Goal: Task Accomplishment & Management: Complete application form

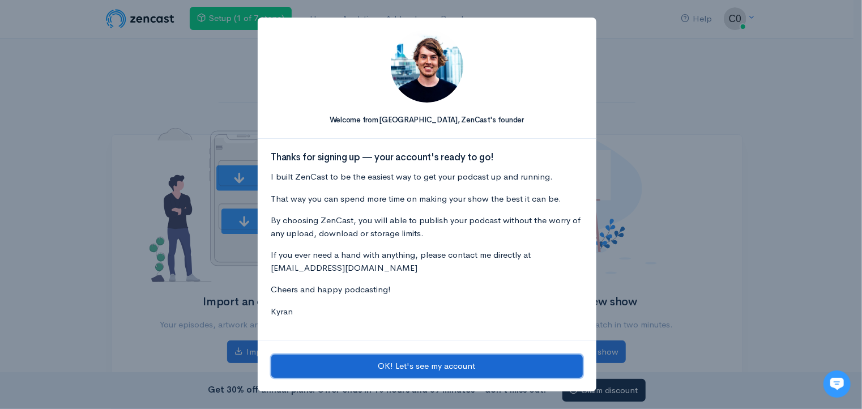
click at [362, 370] on button "OK! Let's see my account" at bounding box center [426, 365] width 311 height 23
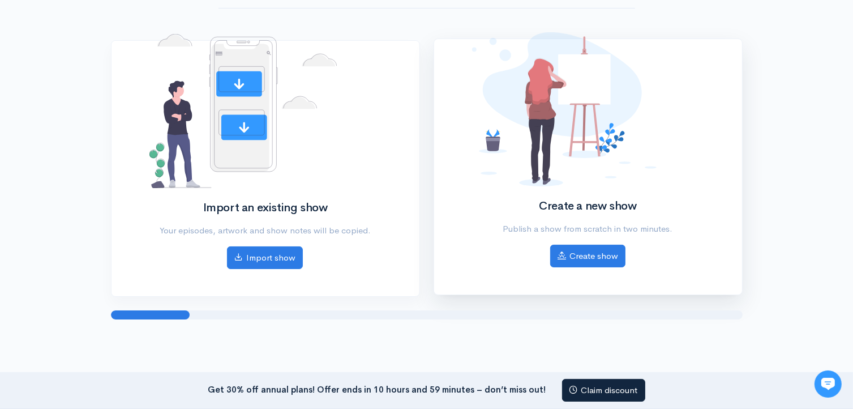
scroll to position [113, 0]
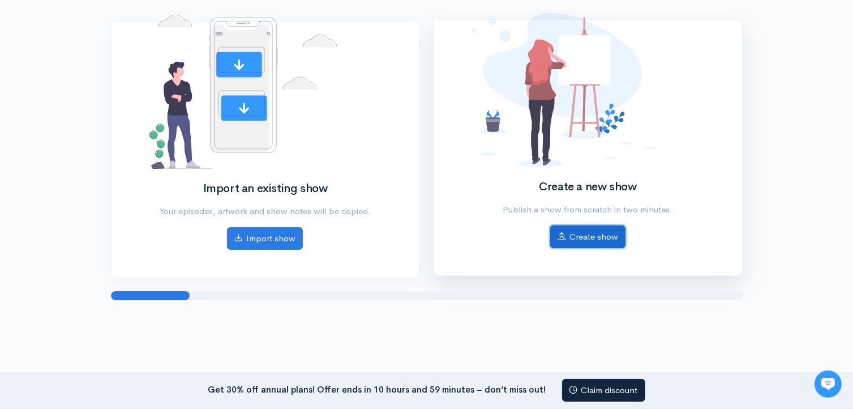
click at [577, 237] on link "Create show" at bounding box center [587, 236] width 75 height 23
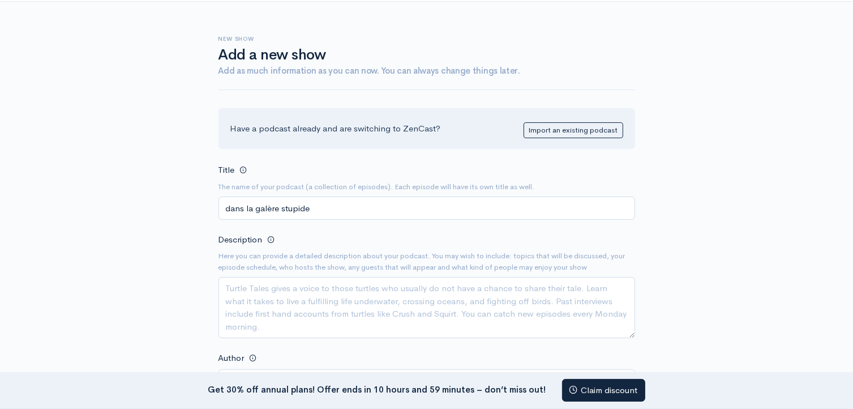
scroll to position [57, 0]
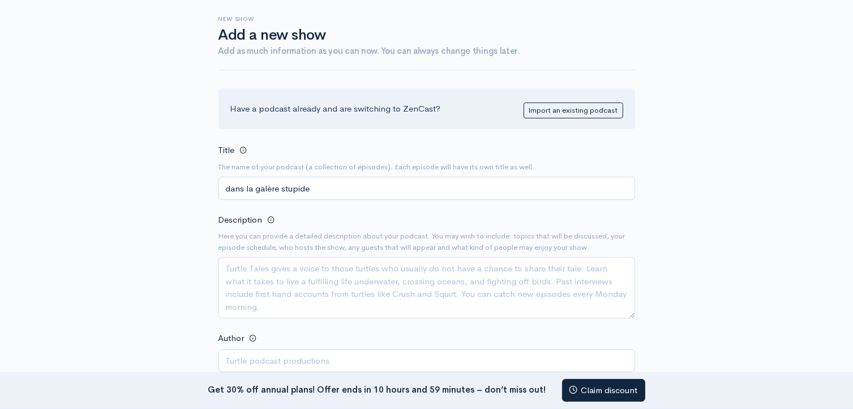
type input "dans la galère stupide"
click at [311, 275] on textarea "Description" at bounding box center [427, 287] width 417 height 61
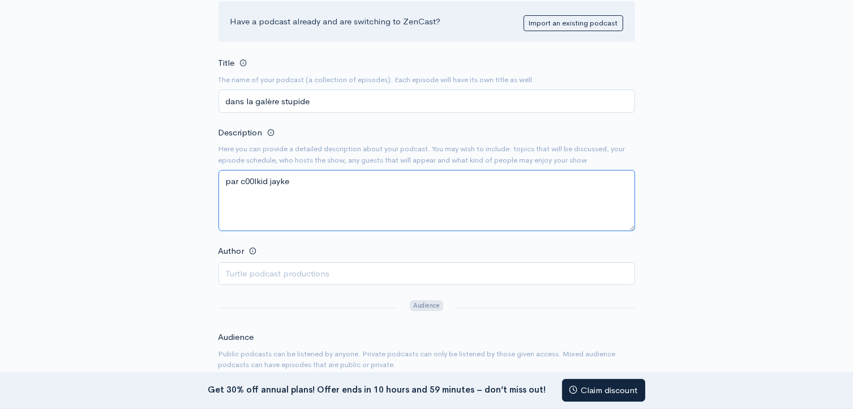
scroll to position [170, 0]
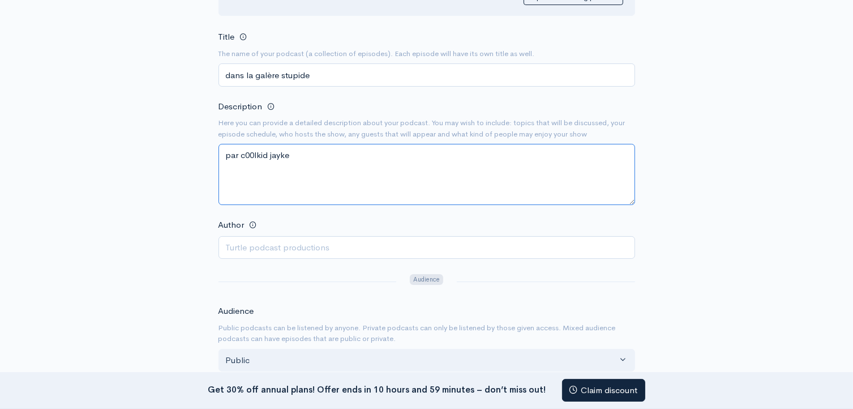
type textarea "par c00lkid jayke"
click at [281, 238] on input "Author" at bounding box center [427, 247] width 417 height 23
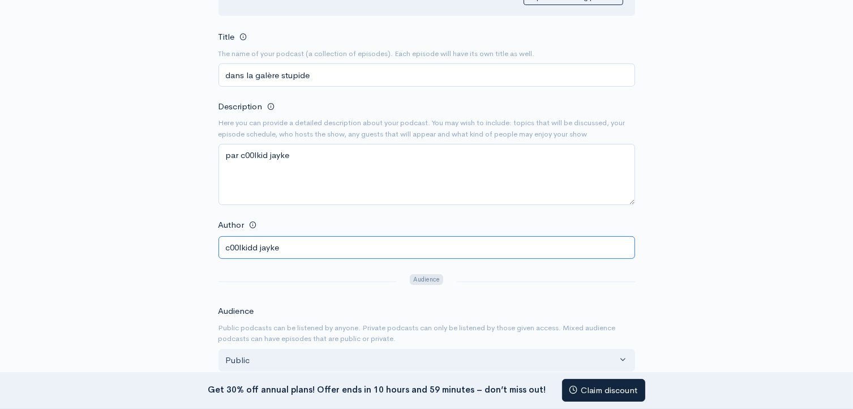
click at [255, 247] on input "c00lkidd jayke" at bounding box center [427, 247] width 417 height 23
click at [259, 245] on input "c00lkidd jayke" at bounding box center [427, 247] width 417 height 23
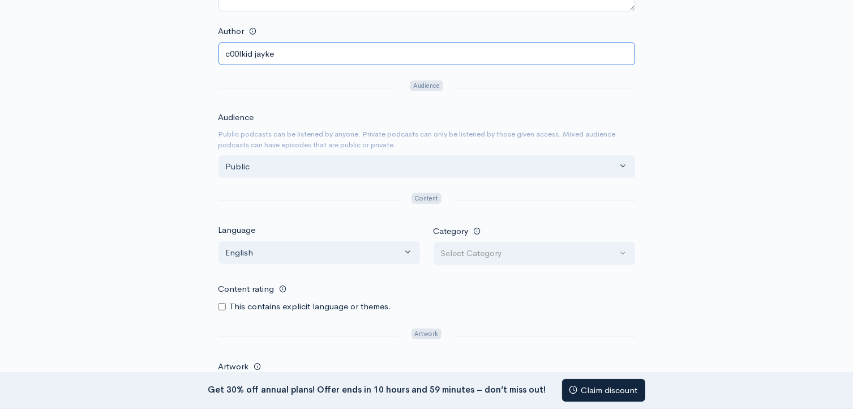
scroll to position [396, 0]
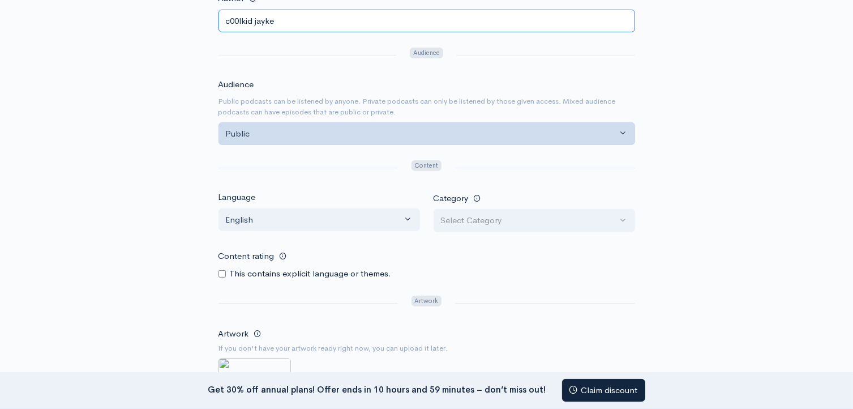
type input "c00lkid jayke"
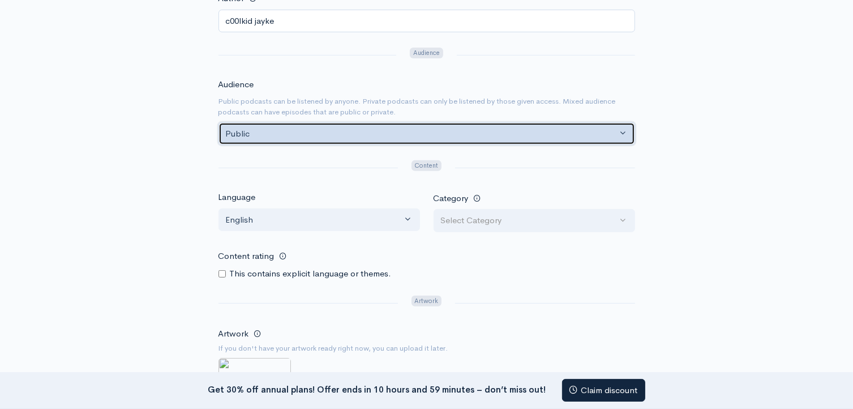
click at [320, 129] on div "Public" at bounding box center [422, 133] width 392 height 13
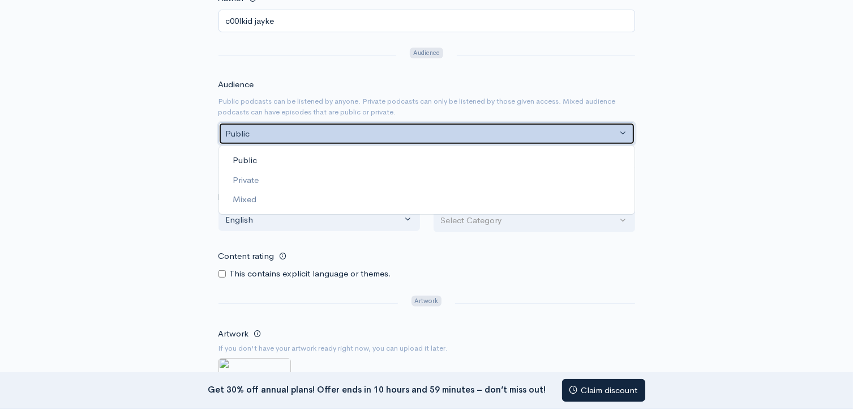
click at [315, 129] on div "Public" at bounding box center [422, 133] width 392 height 13
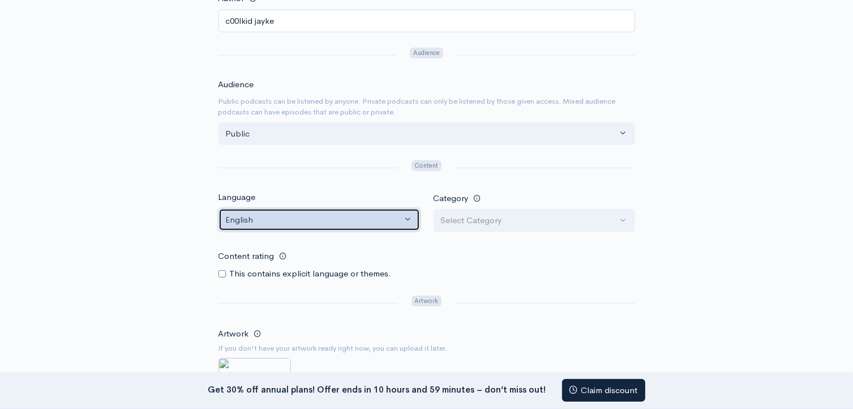
click at [289, 213] on div "English" at bounding box center [314, 219] width 177 height 13
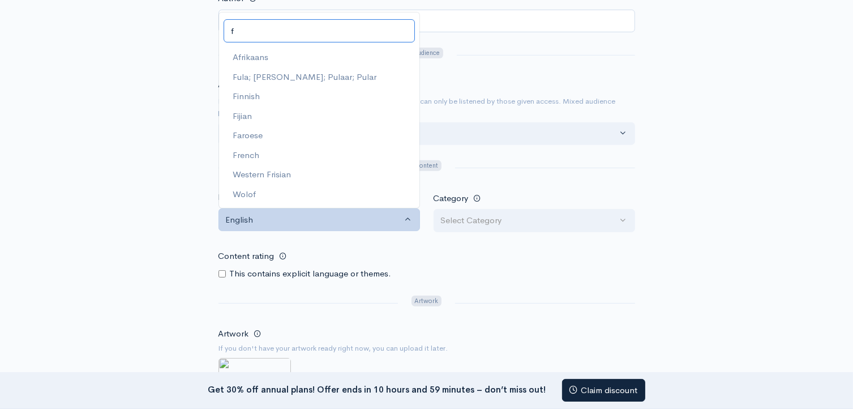
scroll to position [0, 0]
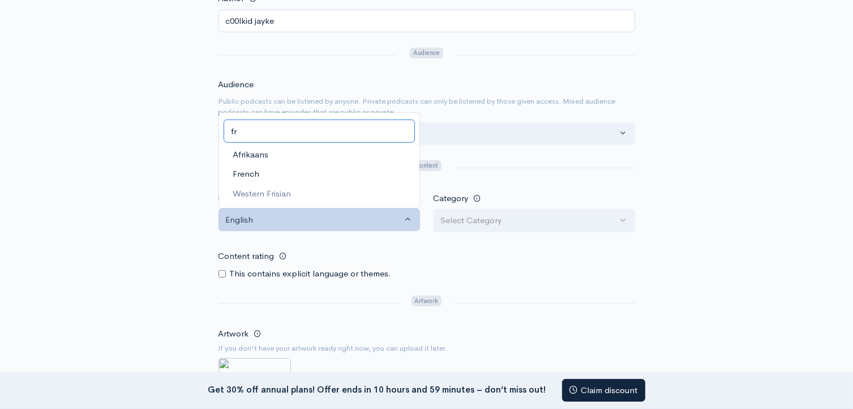
type input "fr"
click at [254, 165] on link "French" at bounding box center [319, 174] width 200 height 20
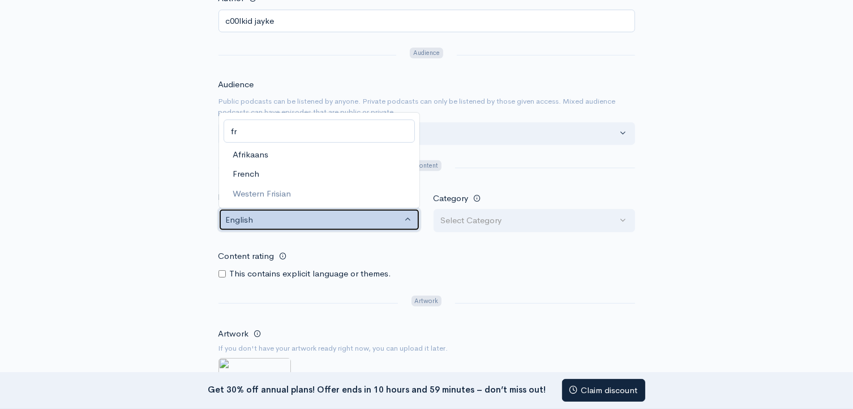
select select "fr"
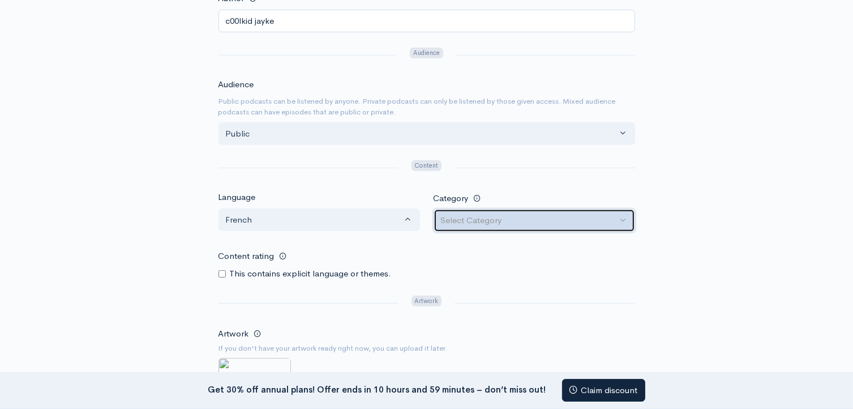
click at [477, 214] on div "Select Category" at bounding box center [529, 220] width 177 height 13
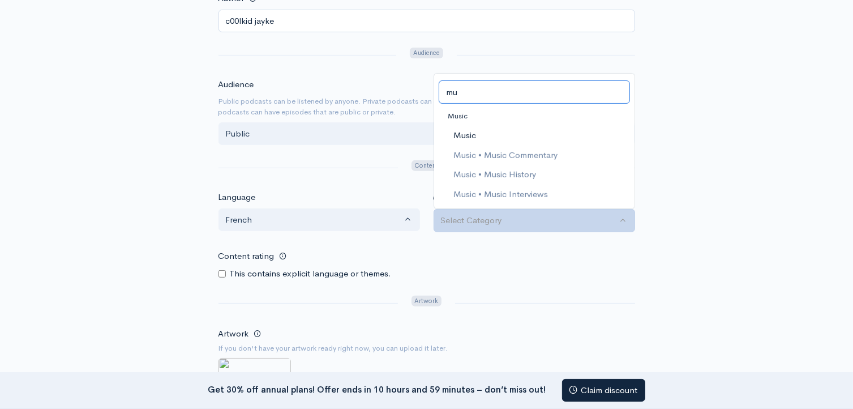
type input "mu"
click at [479, 127] on link "Music" at bounding box center [534, 136] width 200 height 20
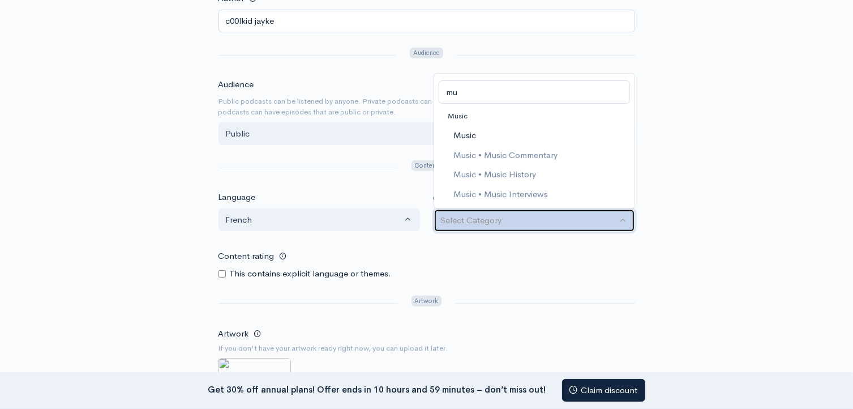
select select "Music"
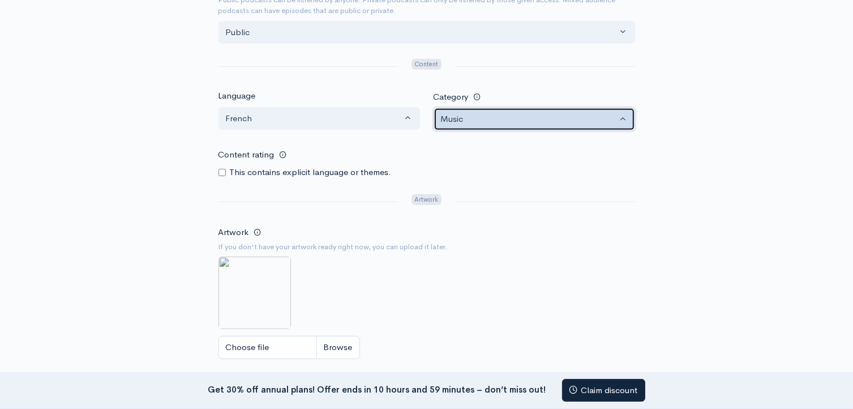
scroll to position [509, 0]
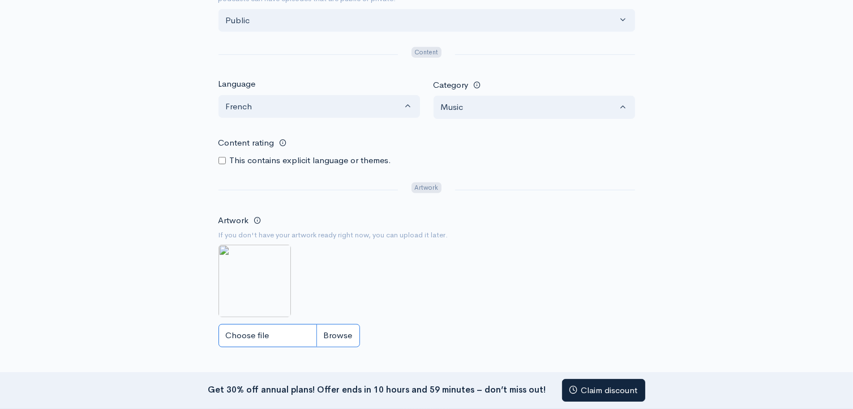
click at [281, 334] on input "Choose file" at bounding box center [290, 335] width 142 height 23
type input "C:\fakepath\Capture d’écran 2025-08-15 190019.png"
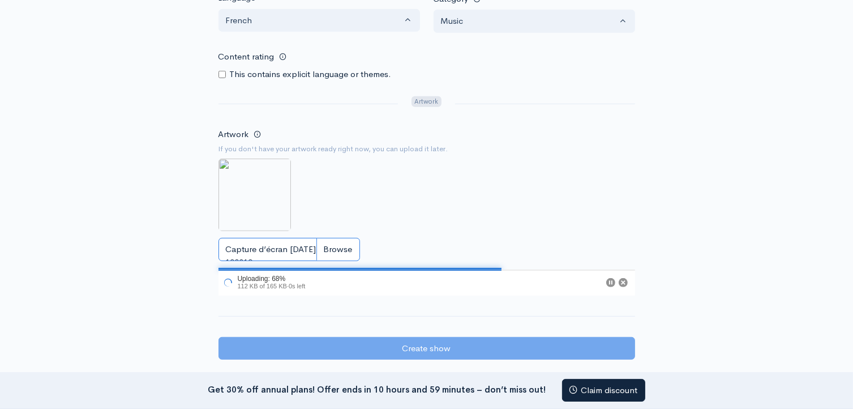
scroll to position [623, 0]
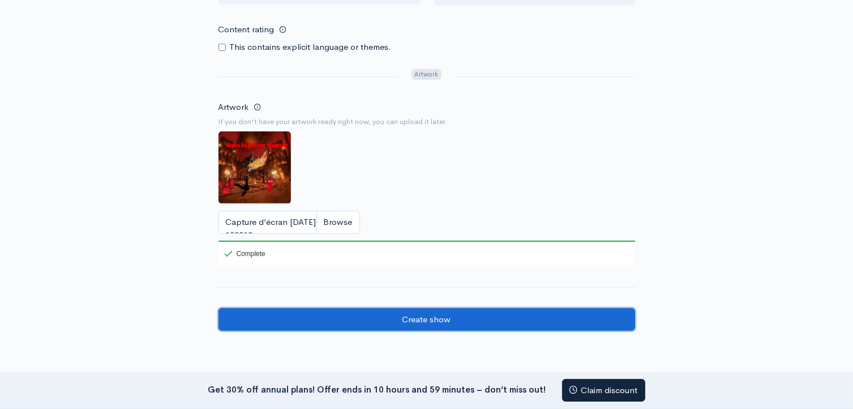
click at [303, 313] on input "Create show" at bounding box center [427, 319] width 417 height 23
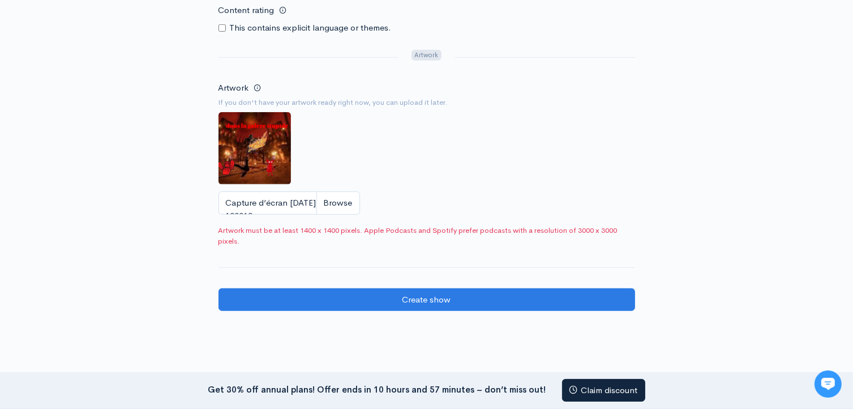
scroll to position [623, 0]
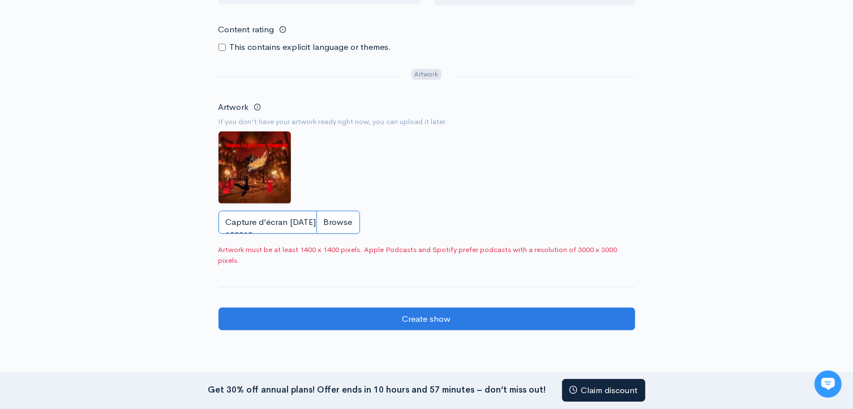
click at [284, 221] on input "Capture d’écran [DATE] 190019.png" at bounding box center [290, 222] width 142 height 23
type input "C:\fakepath\Capture d’écran [DATE] 190019.png"
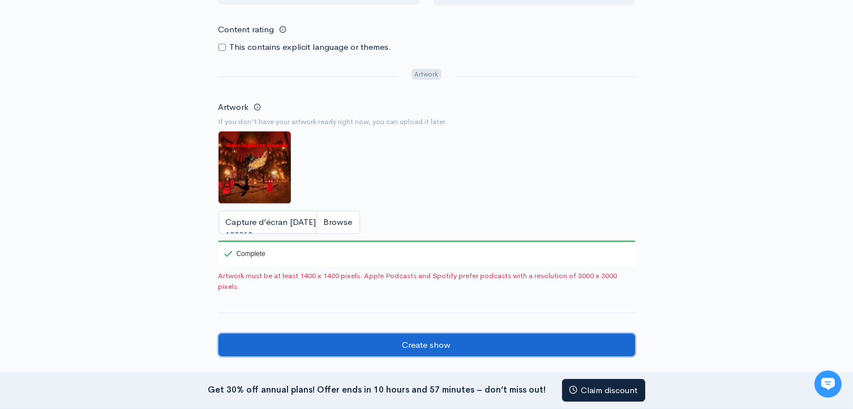
click at [351, 336] on input "Create show" at bounding box center [427, 344] width 417 height 23
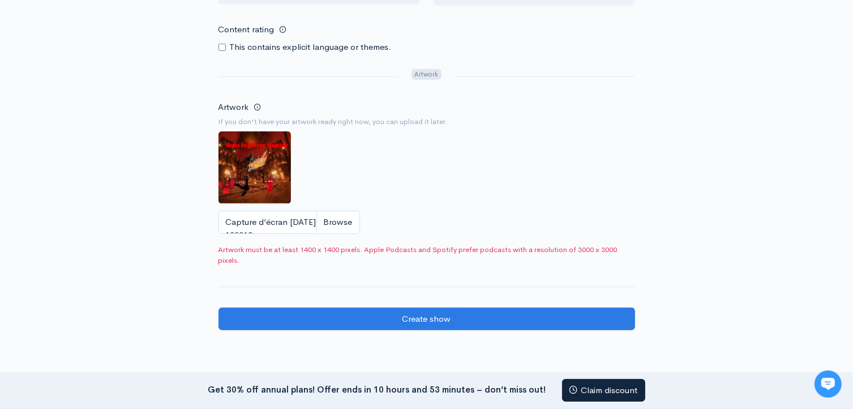
click at [248, 169] on img at bounding box center [255, 167] width 72 height 72
click at [273, 213] on input "Capture d’écran 2025-08-15 190019.png" at bounding box center [290, 222] width 142 height 23
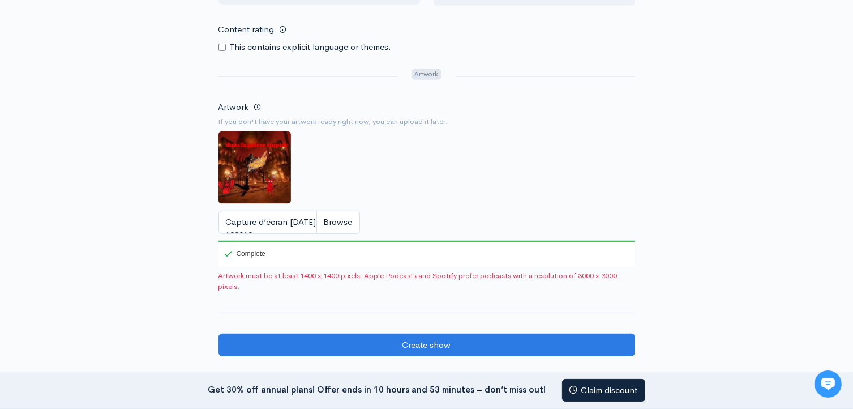
drag, startPoint x: 239, startPoint y: 189, endPoint x: 265, endPoint y: 194, distance: 26.5
click at [239, 189] on img at bounding box center [255, 167] width 72 height 72
click at [285, 220] on input "Capture d’écran 2025-08-15 190019.png" at bounding box center [290, 222] width 142 height 23
type input "C:\fakepath\Capture d’écran [DATE] 190019.png"
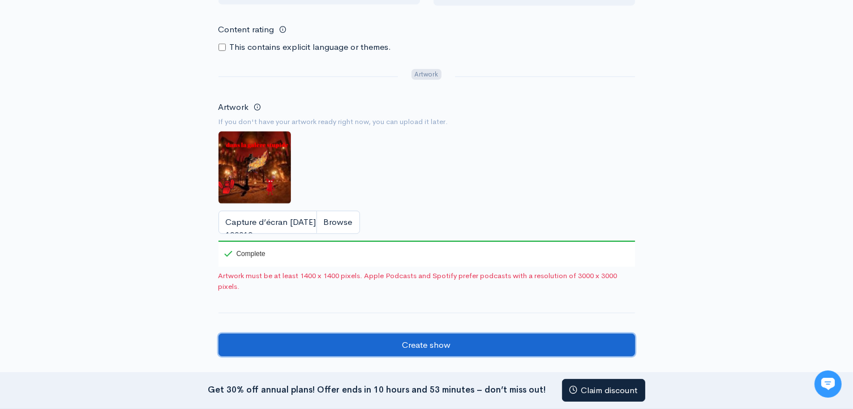
click at [331, 340] on input "Create show" at bounding box center [427, 344] width 417 height 23
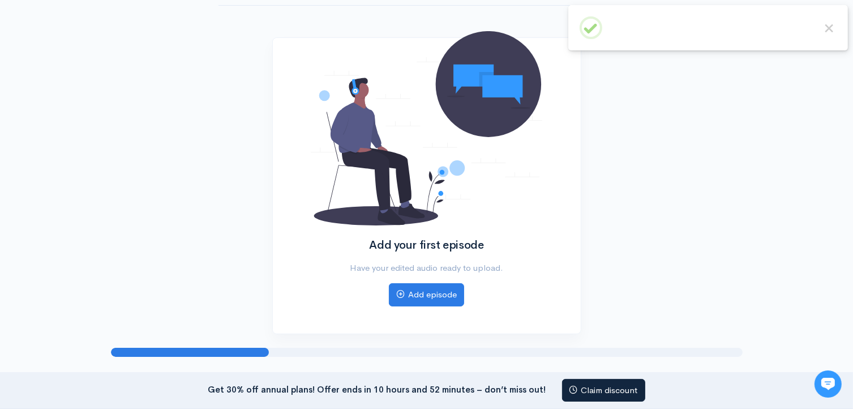
scroll to position [113, 0]
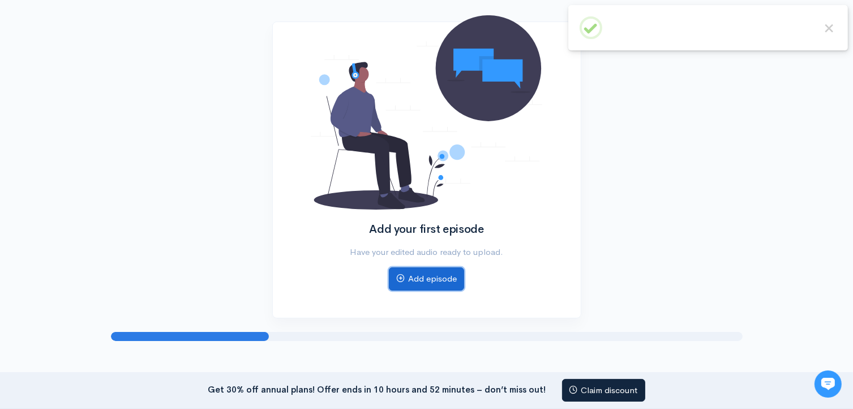
click at [412, 284] on link "Add episode" at bounding box center [426, 278] width 75 height 23
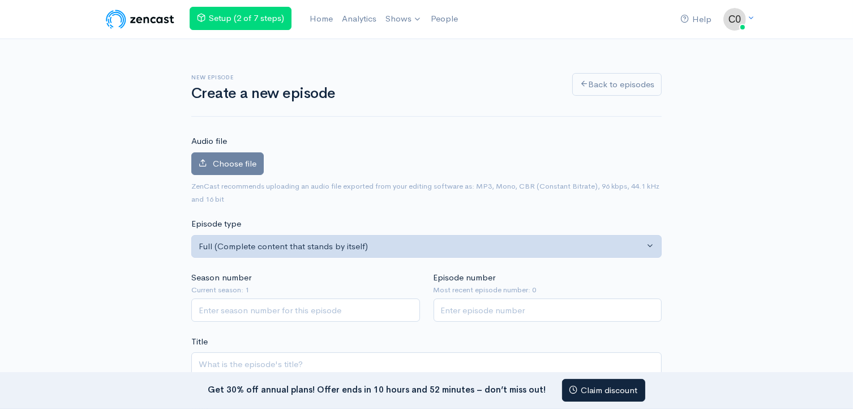
scroll to position [57, 0]
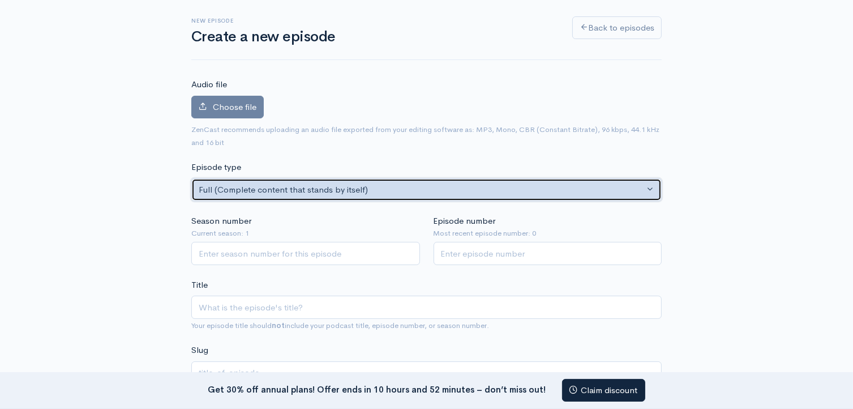
click at [350, 183] on div "Full (Complete content that stands by itself)" at bounding box center [422, 189] width 446 height 13
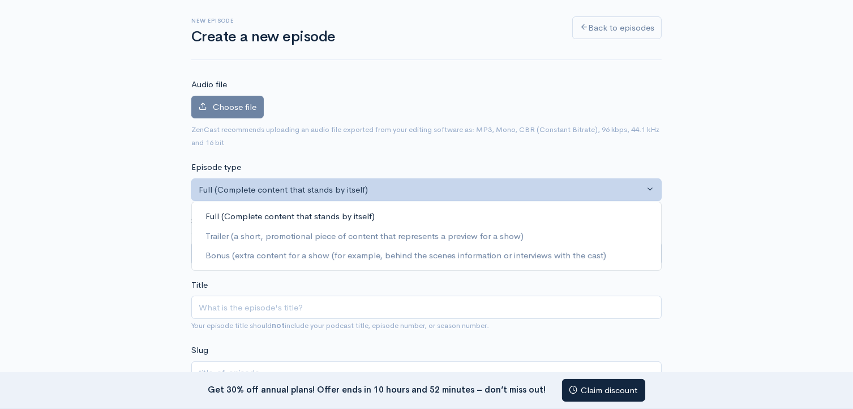
click at [298, 204] on div "Full (Complete content that stands by itself) Trailer (a short, promotional pie…" at bounding box center [426, 236] width 470 height 69
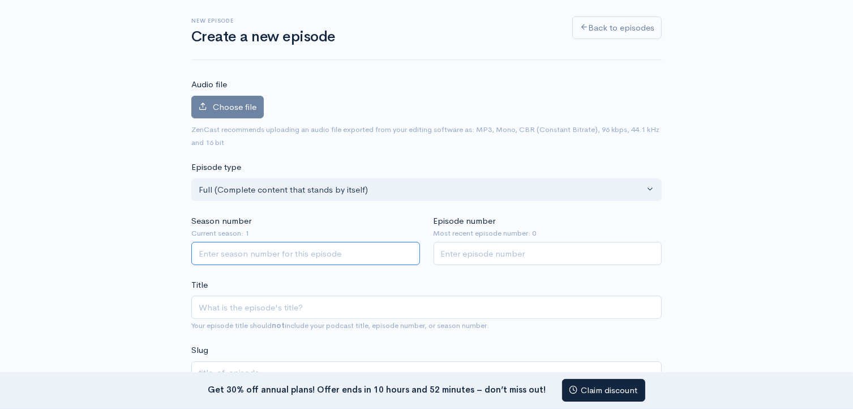
click at [268, 248] on input "Season number" at bounding box center [305, 253] width 229 height 23
type input "1"
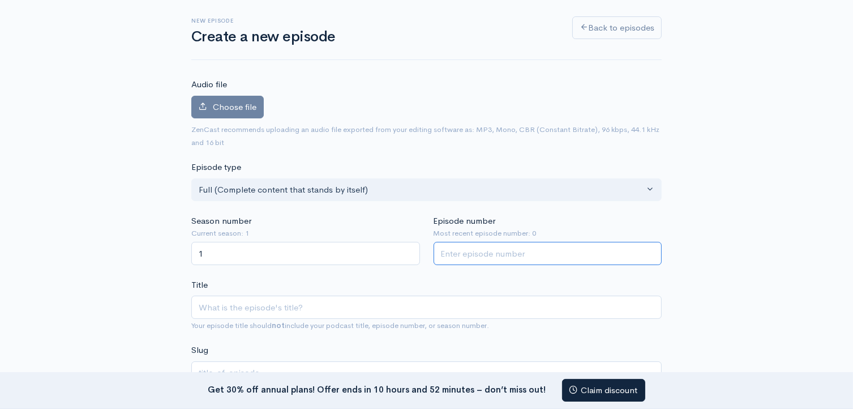
click at [452, 250] on input "Episode number" at bounding box center [548, 253] width 229 height 23
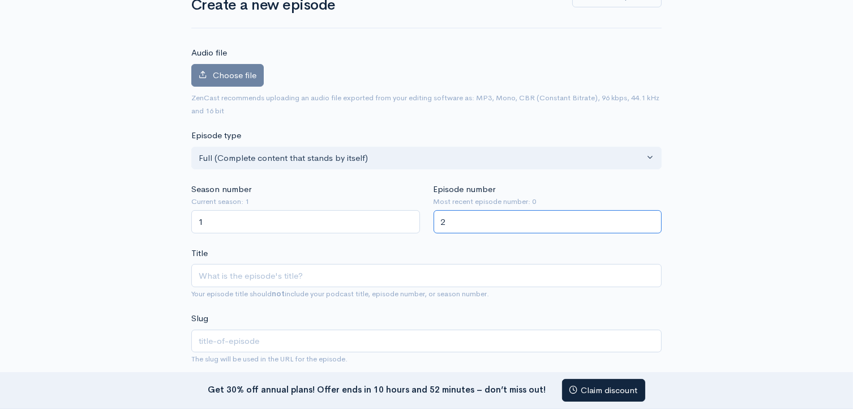
scroll to position [113, 0]
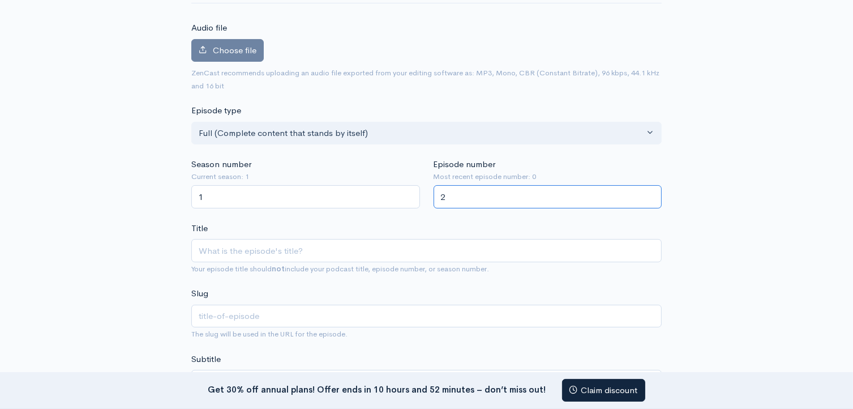
type input "2"
click at [261, 236] on div "Title Your episode title should not include your podcast title, episode number,…" at bounding box center [426, 248] width 470 height 53
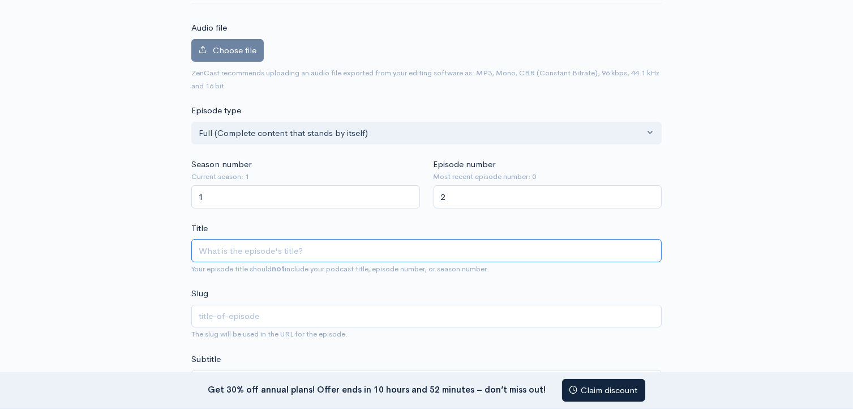
click at [256, 241] on input "Title" at bounding box center [426, 250] width 470 height 23
type input "d"
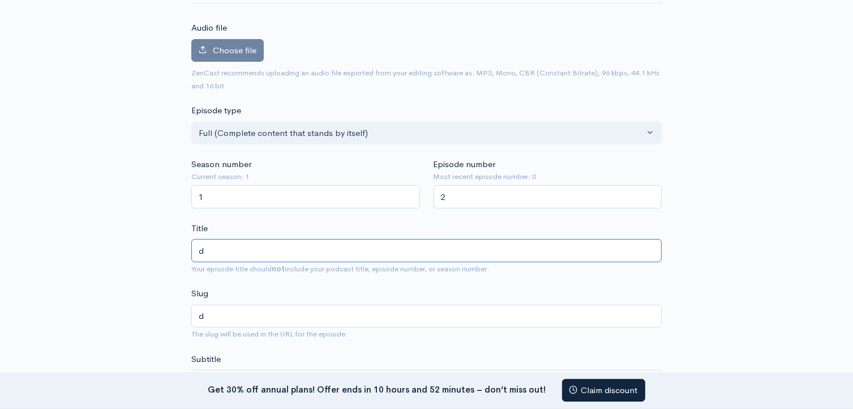
type input "da"
type input "dan"
type input "dans"
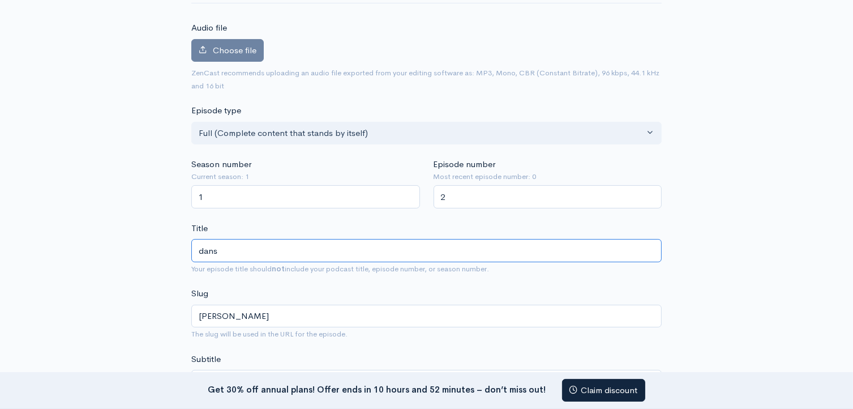
type input "dans"
type input "dans l"
type input "dans-l"
type input "dans la"
type input "dans-la"
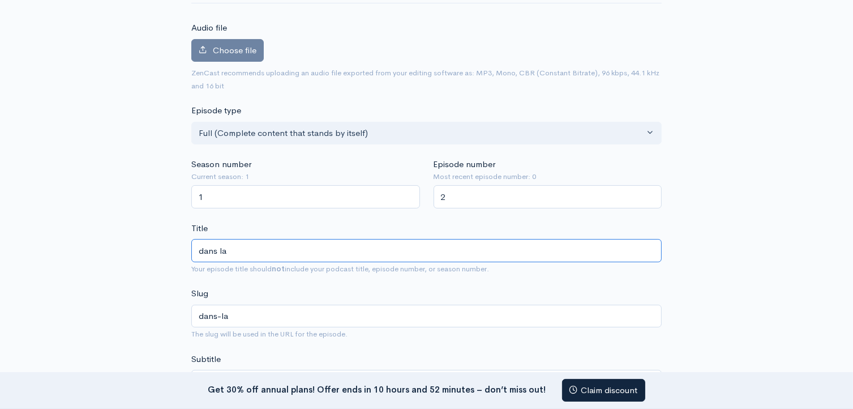
type input "dans la g"
type input "dans-la-g"
type input "dans la ga"
type input "dans-la-ga"
type input "dans la gal"
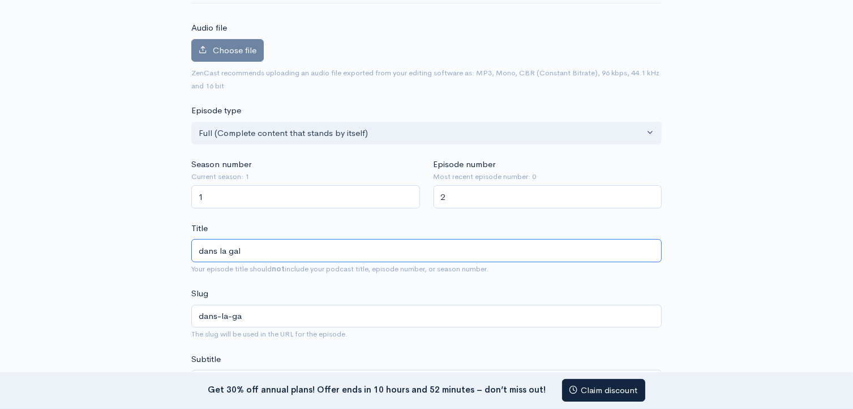
type input "dans-la-gal"
type input "dans la galè"
type input "dans-la-gale"
type input "dans la galèr"
type input "dans-la-galer"
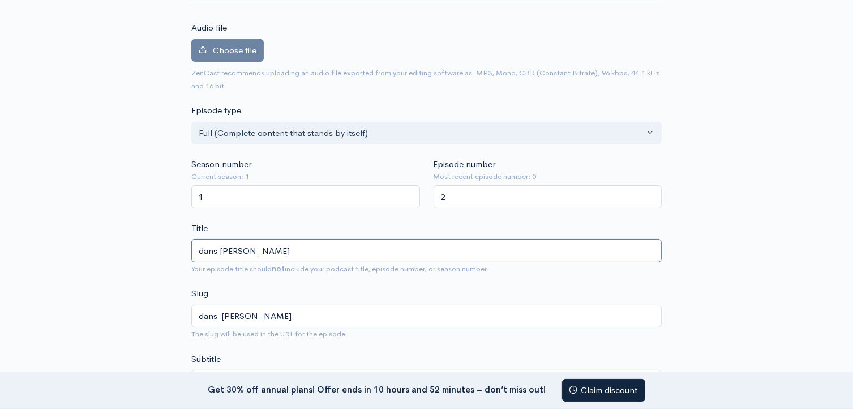
type input "dans la galère"
type input "dans-la-galere"
type input "dans la galère s"
type input "dans-la-galere-s"
type input "dans la galère st"
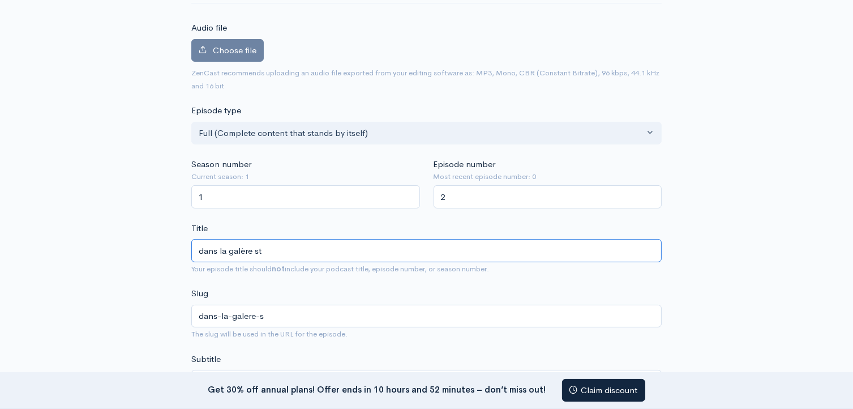
type input "dans-la-galere-st"
type input "dans la galère stu"
type input "dans-la-galere-stu"
type input "dans la galère [PERSON_NAME]"
type input "dans-la-galere-stup"
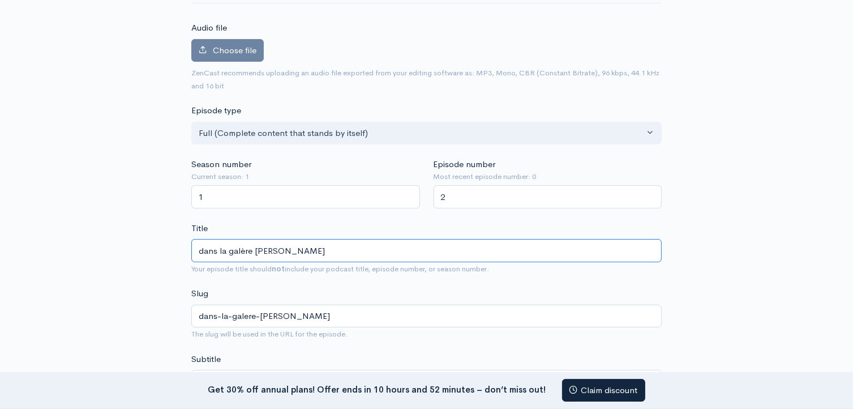
type input "dans la galère stupi"
type input "dans-la-galere-stupi"
type input "dans la galère stupid"
type input "dans-la-galere-stupid"
type input "dans la galère stupide"
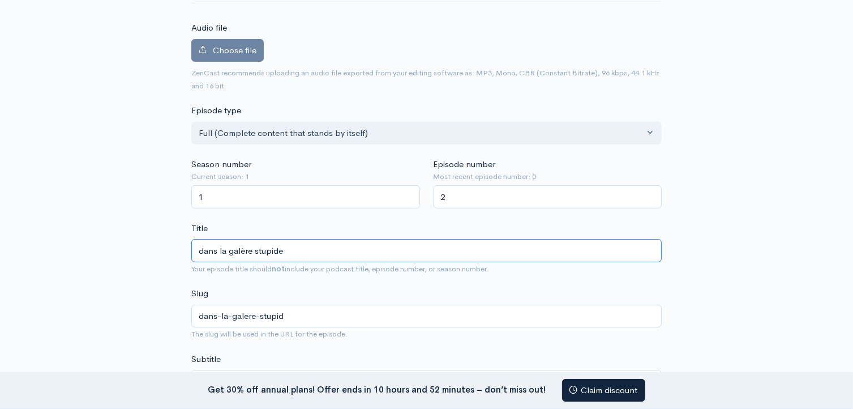
type input "dans-la-galere-stupide"
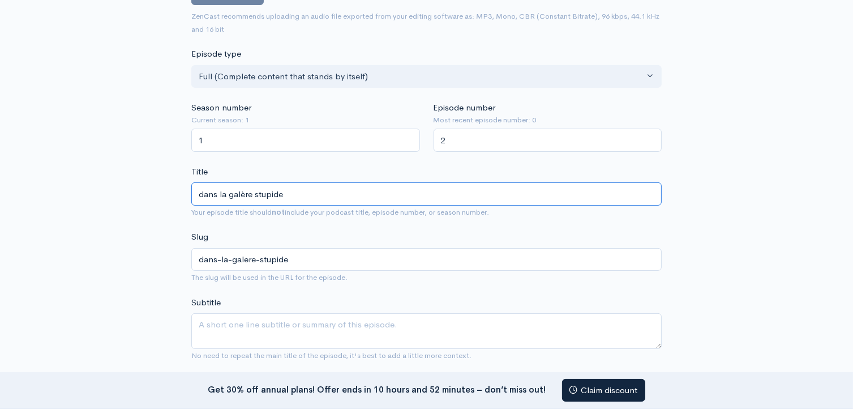
scroll to position [226, 0]
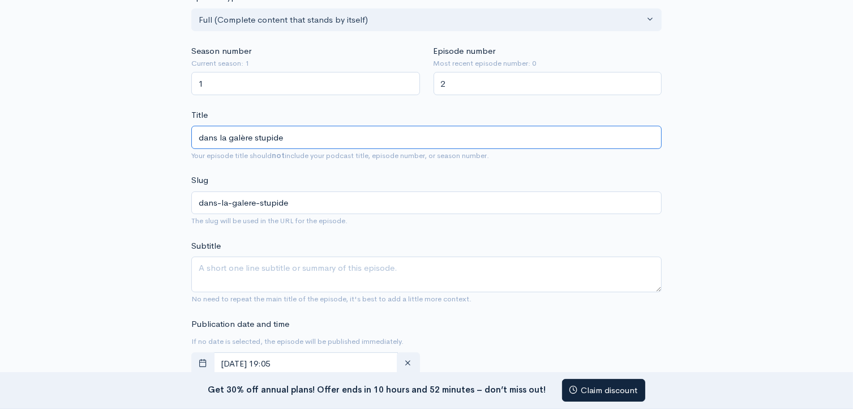
type input "dans la galère stupide"
click at [225, 264] on textarea "Subtitle" at bounding box center [426, 274] width 470 height 36
type textarea "é"
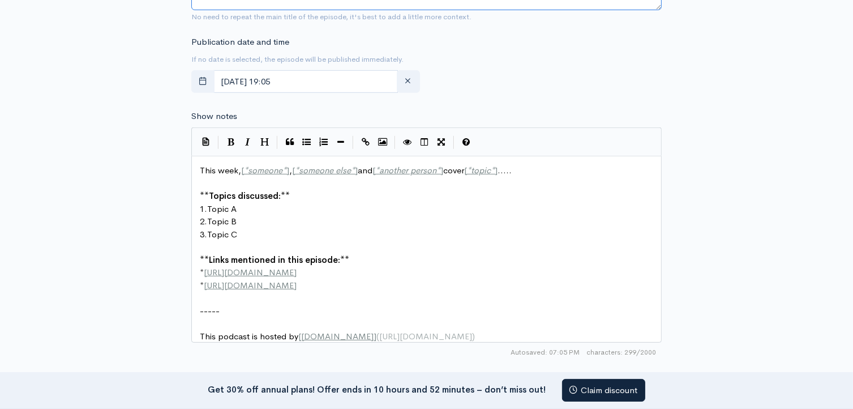
scroll to position [509, 0]
type textarea "une musique beatbox"
click at [527, 166] on pre "This week, [ * someone * ] , [ * someone else * ] and [ * another person * ] co…" at bounding box center [431, 169] width 466 height 13
type textarea "​"
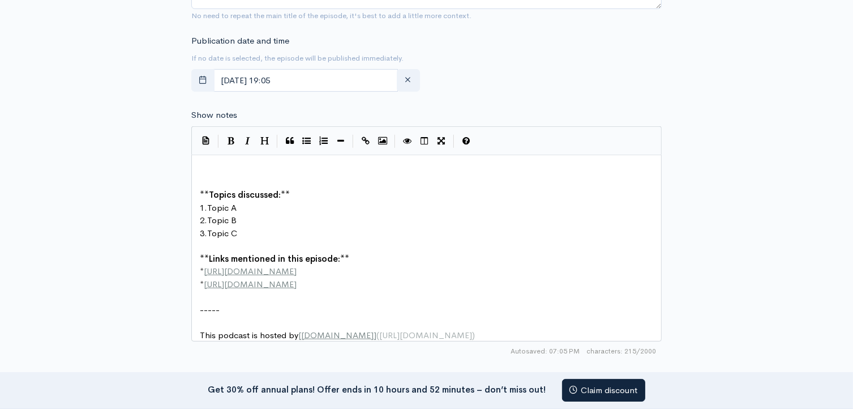
scroll to position [0, 0]
paste textarea
click at [236, 202] on span "Topic A" at bounding box center [221, 207] width 29 height 11
type textarea "musique"
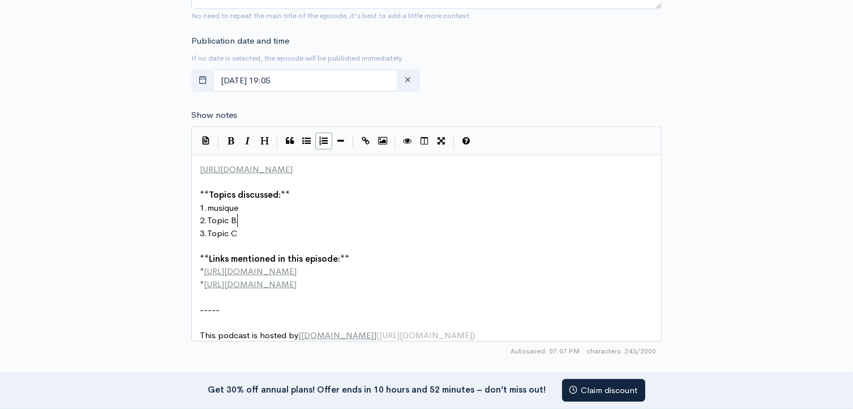
click at [237, 216] on span "Topic B" at bounding box center [221, 220] width 29 height 11
type textarea "beatbox"
click at [236, 232] on span "Topic C" at bounding box center [222, 233] width 30 height 11
type textarea "​"
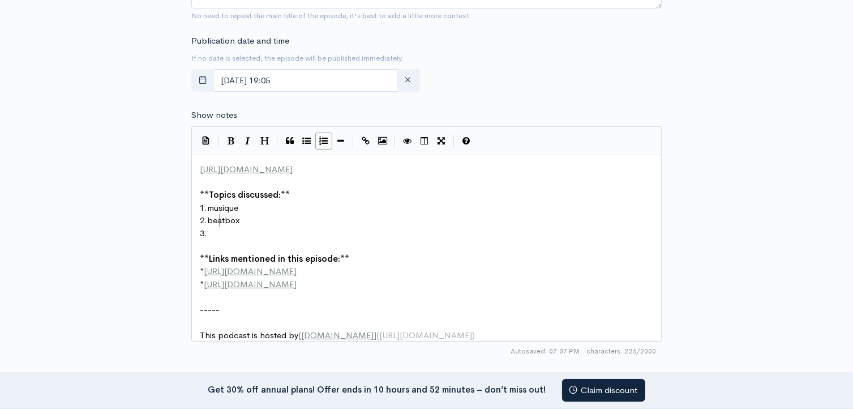
scroll to position [0, 0]
paste textarea
click at [207, 230] on span "3." at bounding box center [203, 233] width 7 height 11
click at [369, 214] on pre "2. behttps://youtu.be/c2nmVQ_3-yUatbox" at bounding box center [431, 220] width 466 height 13
type textarea "beatbox"
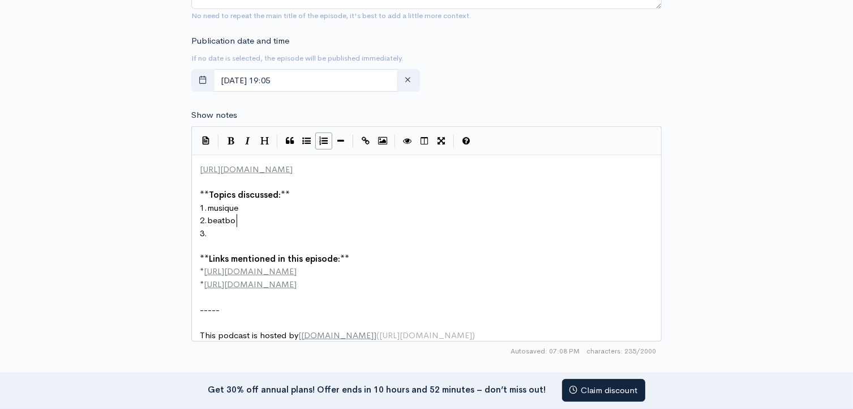
scroll to position [4, 31]
click at [215, 230] on pre "3." at bounding box center [431, 233] width 466 height 13
type textarea "​"
click at [284, 268] on pre "* http://example.com" at bounding box center [431, 271] width 466 height 13
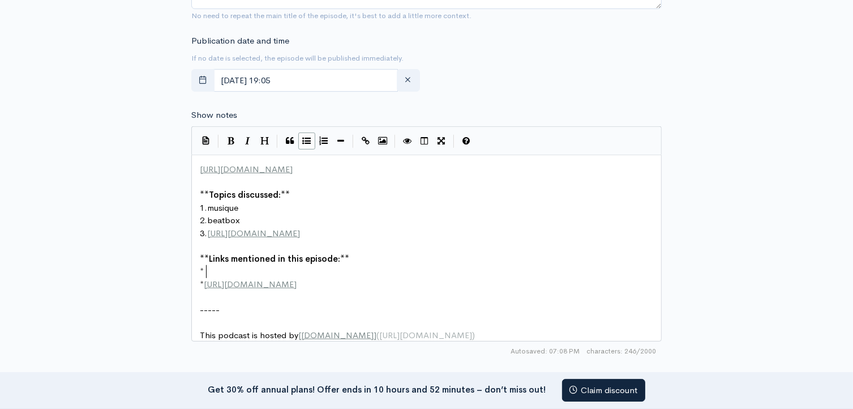
type textarea "​"
paste textarea
click at [297, 279] on span "http://second-example.com" at bounding box center [250, 284] width 93 height 11
type textarea "​"
paste textarea
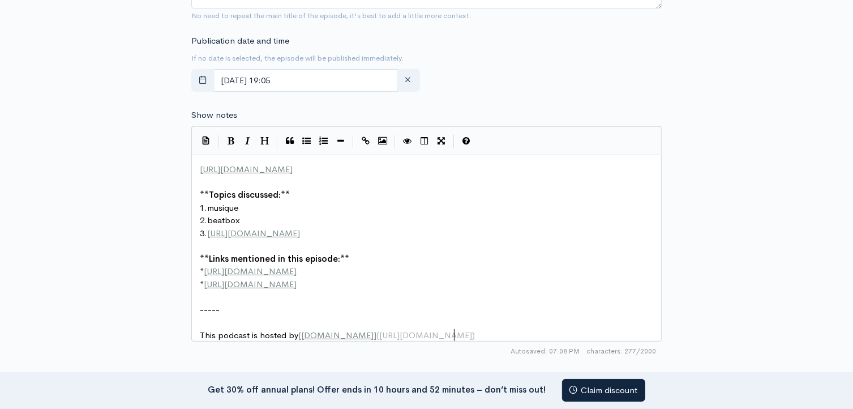
click at [472, 332] on span ")" at bounding box center [473, 334] width 3 height 11
type textarea "c00lkid jayke"
click at [226, 307] on pre "-----" at bounding box center [431, 309] width 466 height 13
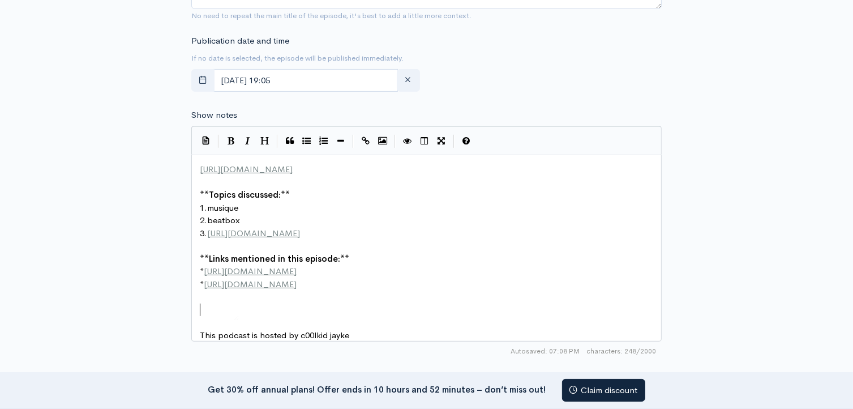
type textarea "​"
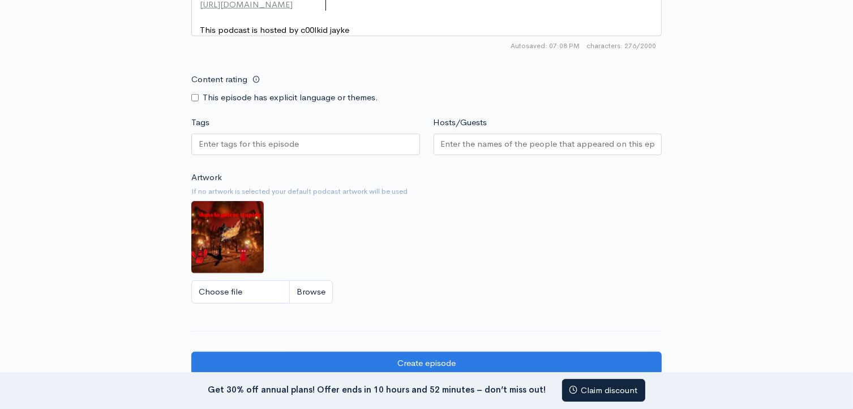
scroll to position [849, 0]
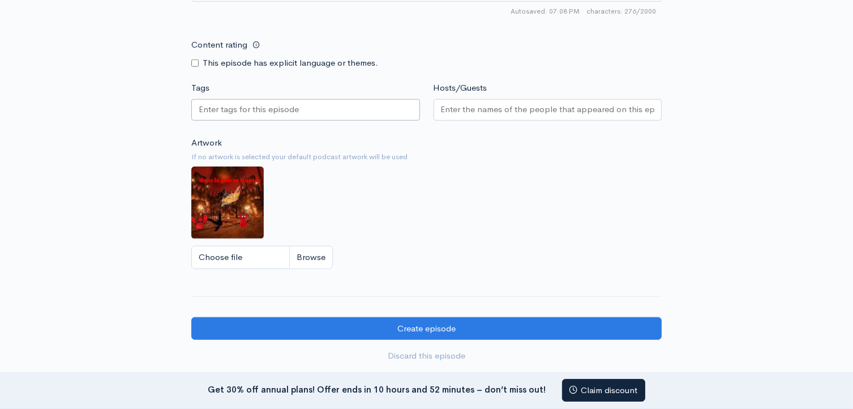
click at [254, 112] on input "Tags" at bounding box center [250, 109] width 102 height 13
type input "beatbox"
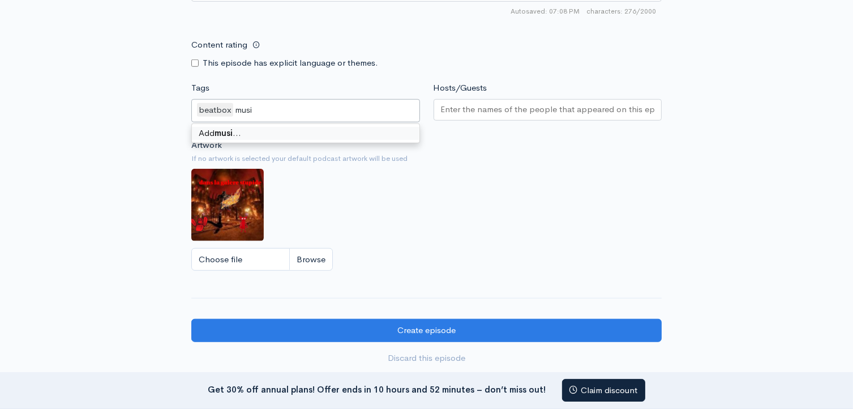
type input "music"
type input "cool"
click at [453, 115] on input "Hosts/Guests" at bounding box center [548, 109] width 214 height 13
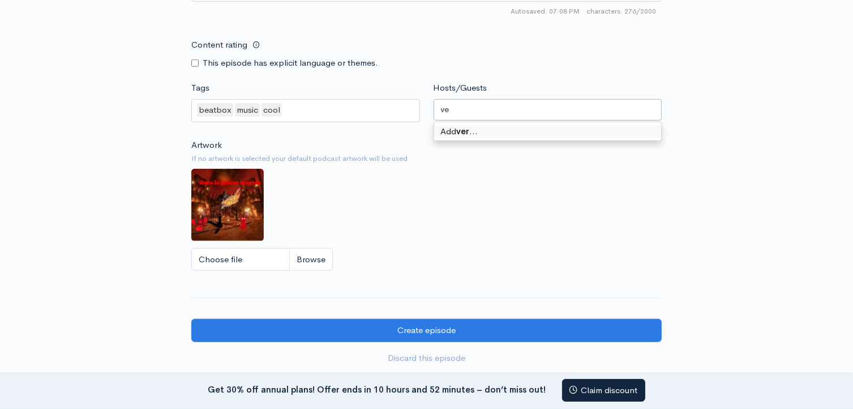
type input "v"
type input "wow"
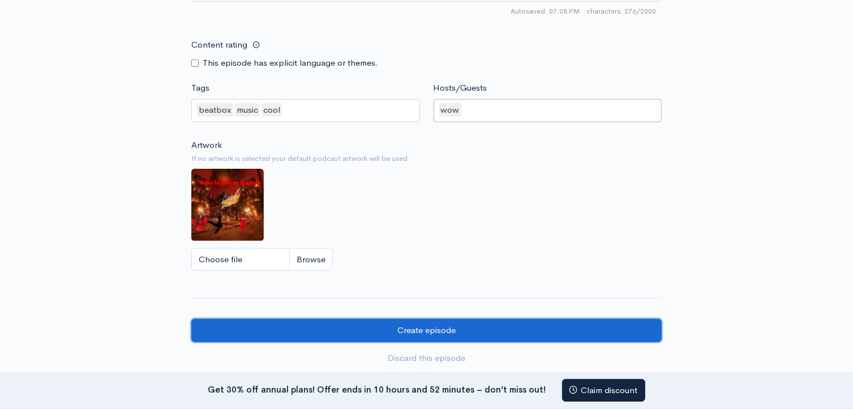
click at [275, 335] on input "Create episode" at bounding box center [426, 330] width 470 height 23
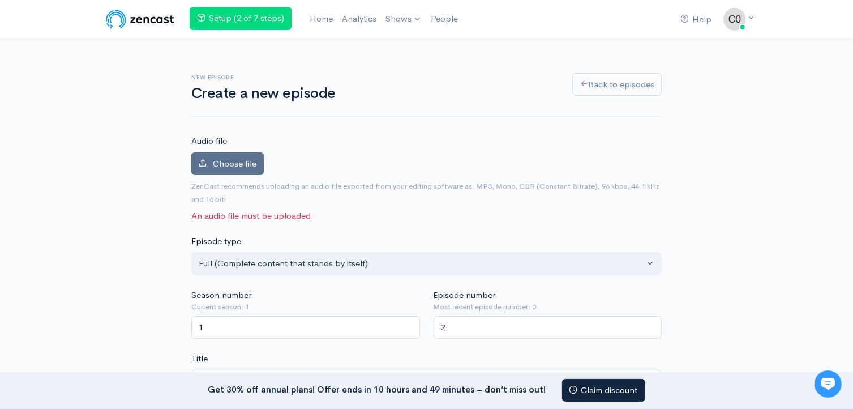
click at [226, 155] on label "Choose file" at bounding box center [227, 163] width 72 height 23
click at [0, 0] on input "Choose file" at bounding box center [0, 0] width 0 height 0
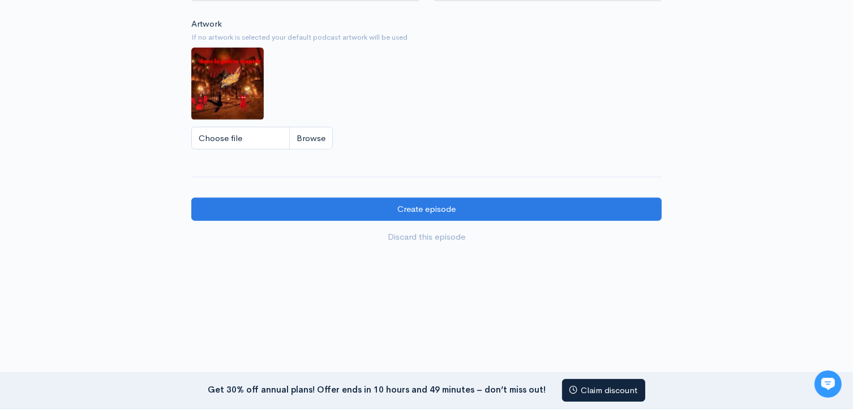
scroll to position [1057, 0]
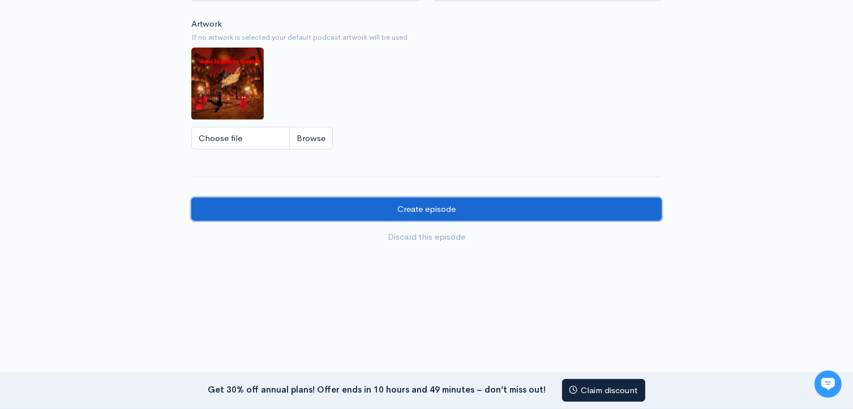
click at [375, 205] on input "Create episode" at bounding box center [426, 209] width 470 height 23
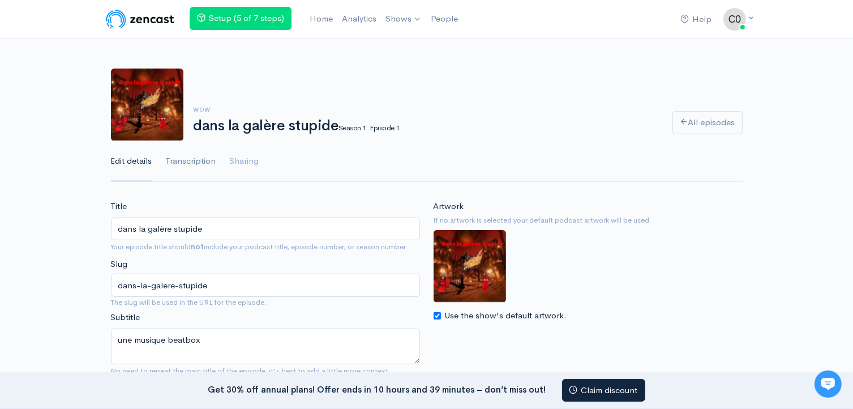
click at [173, 161] on link "Transcription" at bounding box center [191, 161] width 50 height 41
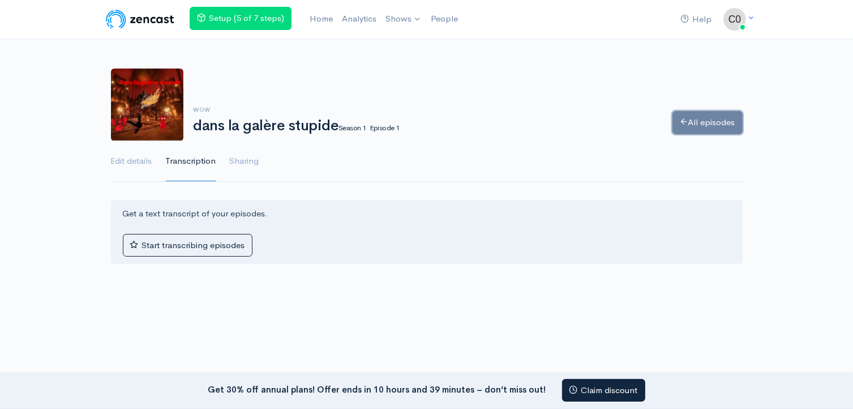
click at [708, 122] on link "All episodes" at bounding box center [708, 122] width 70 height 23
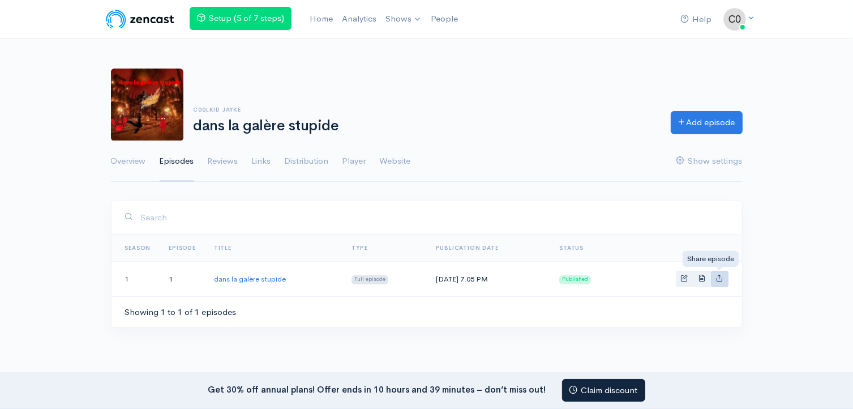
click at [720, 277] on icon "Basic example" at bounding box center [719, 277] width 7 height 7
type input "https://dans-la-galere-stupide.zencast.website/episodes/dans-la-galere-stupide"
type input "https://media.zencast.fm/dans-la-galere-stupide/3a10d1a9-2769-4660-9c14-c9a2681…"
type input "<iframe src='https://share.zencast.fm/embed/episode/3a10d1a9-2769-4660-9c14-c9a…"
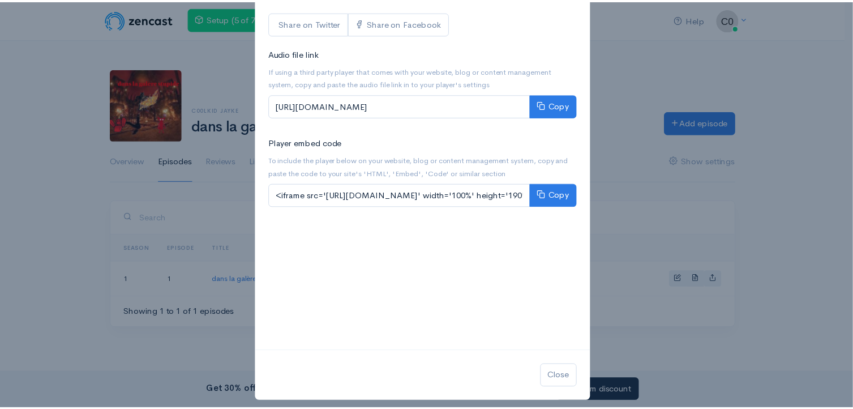
scroll to position [177, 0]
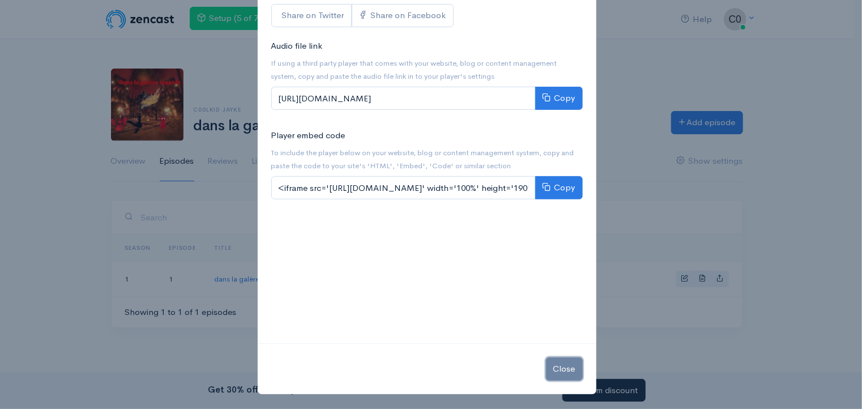
click at [568, 357] on button "Close" at bounding box center [564, 368] width 37 height 23
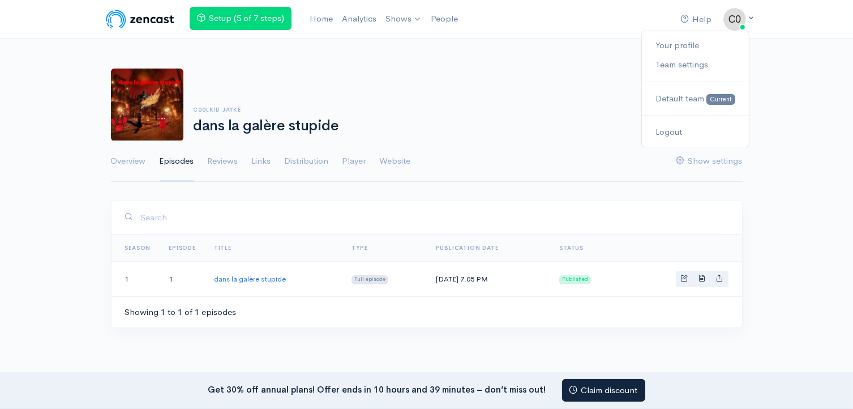
click at [743, 15] on img at bounding box center [734, 19] width 23 height 23
click at [686, 124] on link "Logout" at bounding box center [695, 132] width 106 height 20
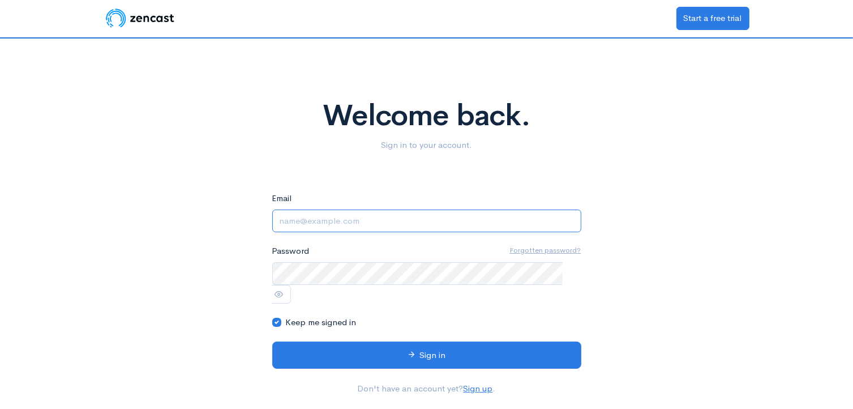
click at [346, 221] on input "Email" at bounding box center [426, 220] width 309 height 23
type input "jaykeb17@gmail.com"
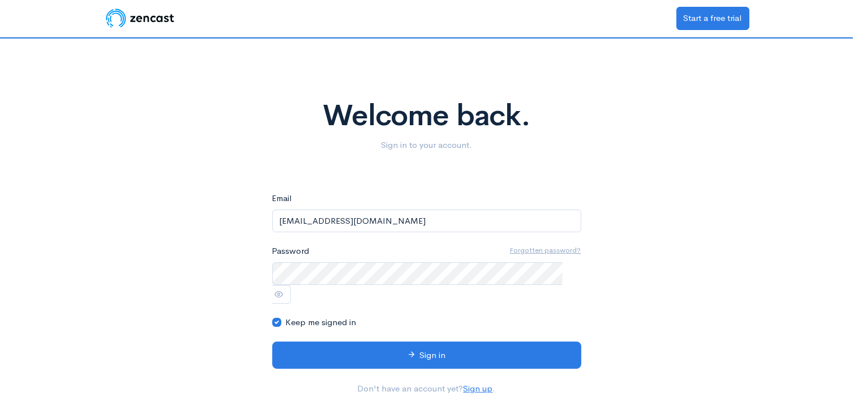
click at [535, 247] on u "Forgotten password?" at bounding box center [545, 250] width 71 height 10
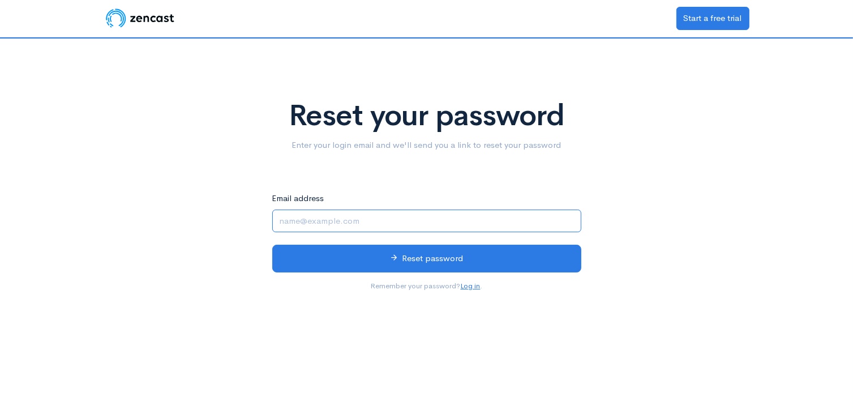
click at [314, 211] on input "Email address" at bounding box center [426, 220] width 309 height 23
type input "jaykeb17@gmail.com"
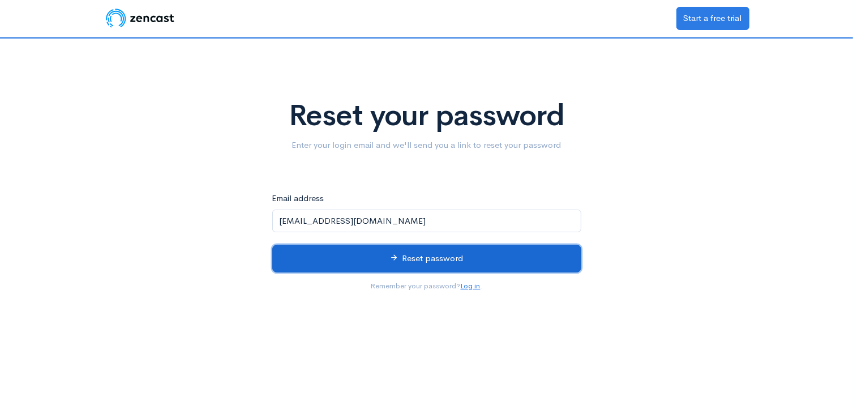
click at [319, 251] on button "Reset password" at bounding box center [426, 259] width 309 height 28
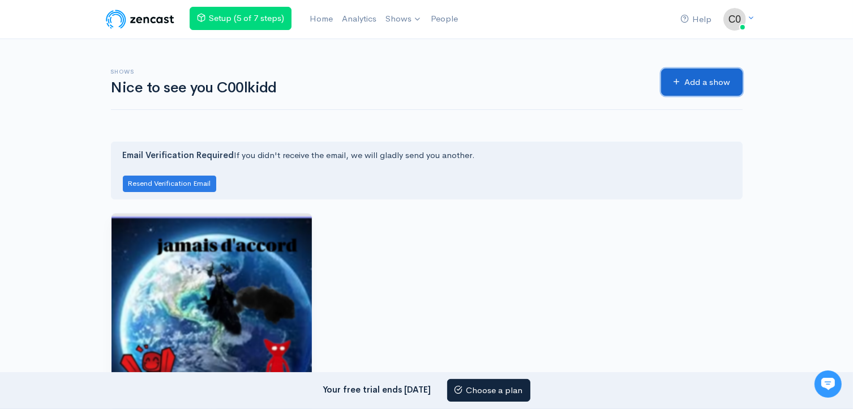
click at [681, 81] on link "Add a show" at bounding box center [702, 82] width 82 height 28
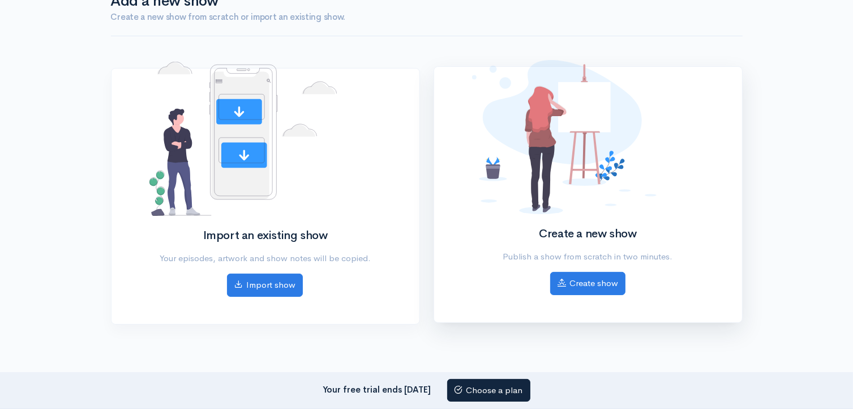
scroll to position [113, 0]
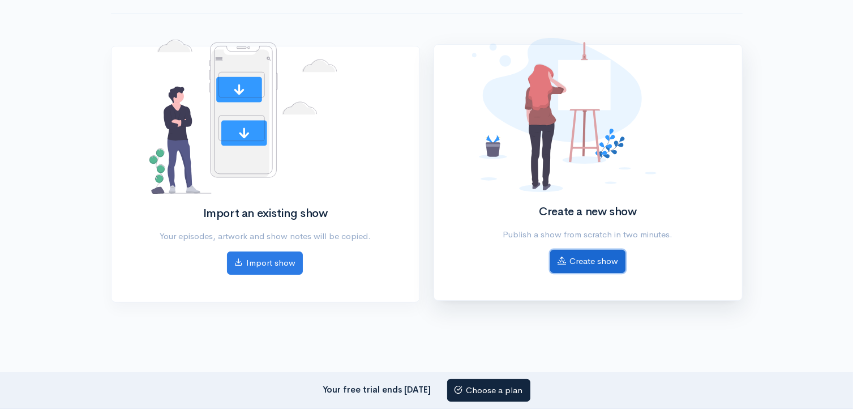
click at [589, 259] on link "Create show" at bounding box center [587, 261] width 75 height 23
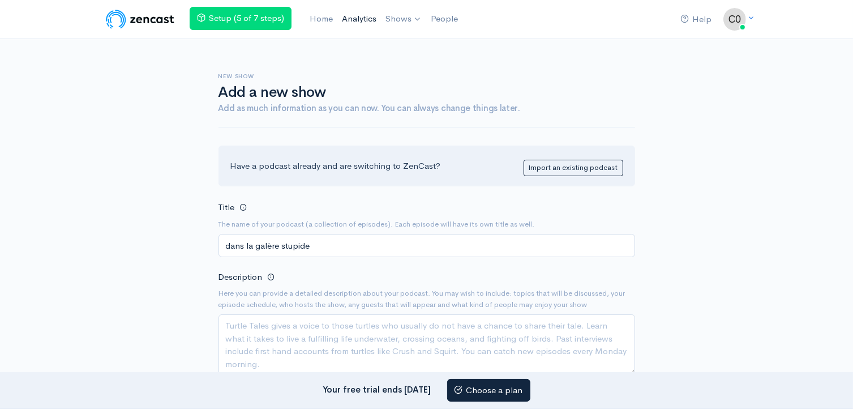
type input "dans la galère stupide"
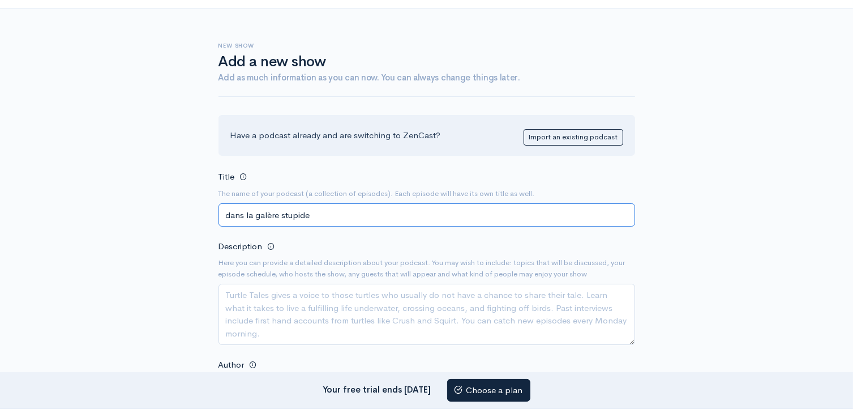
scroll to position [57, 0]
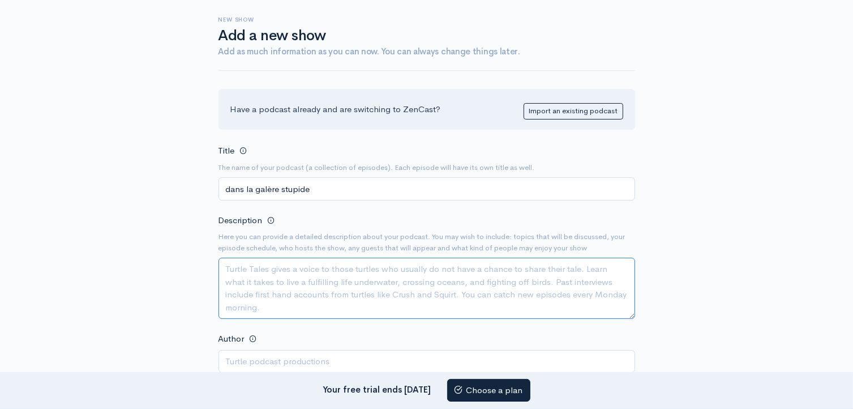
click at [326, 261] on textarea "Description" at bounding box center [427, 288] width 417 height 61
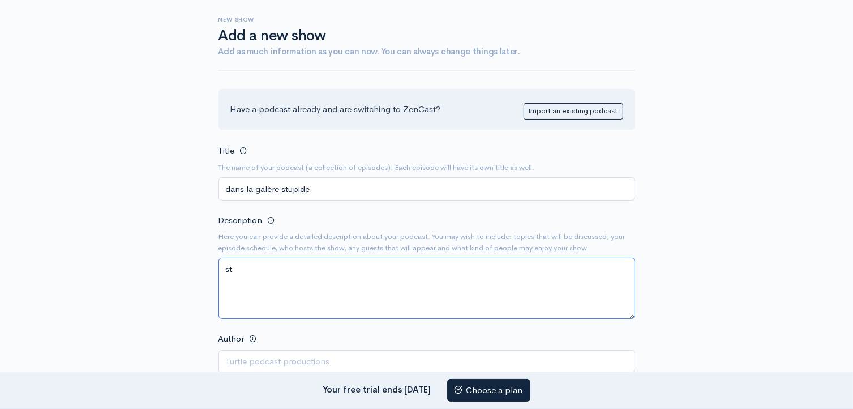
type textarea "s"
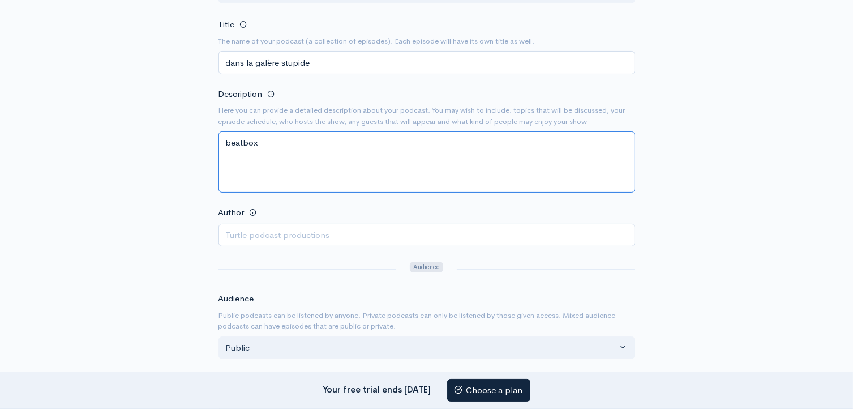
scroll to position [226, 0]
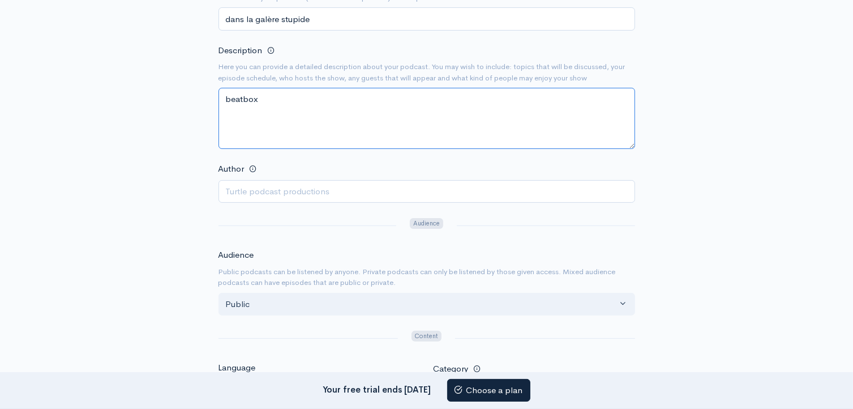
type textarea "beatbox"
click at [286, 189] on input "Author" at bounding box center [427, 191] width 417 height 23
type input "c00lkidd jayke"
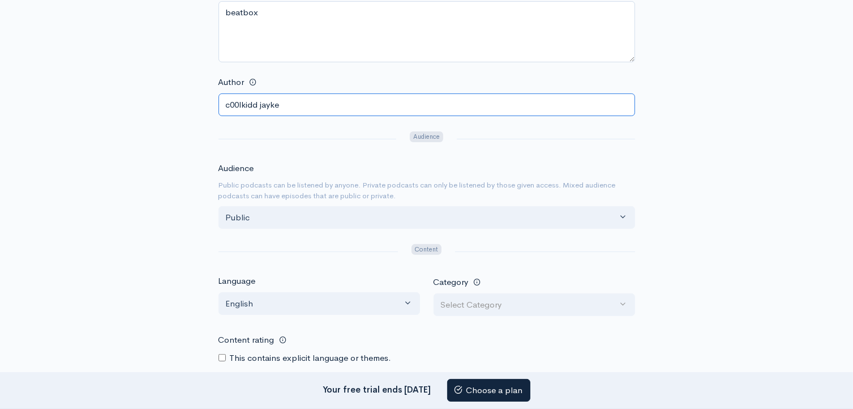
scroll to position [340, 0]
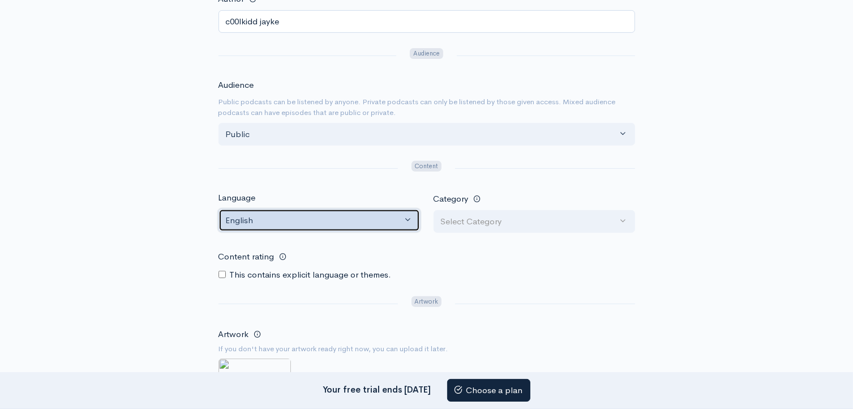
click at [269, 214] on div "English" at bounding box center [314, 220] width 177 height 13
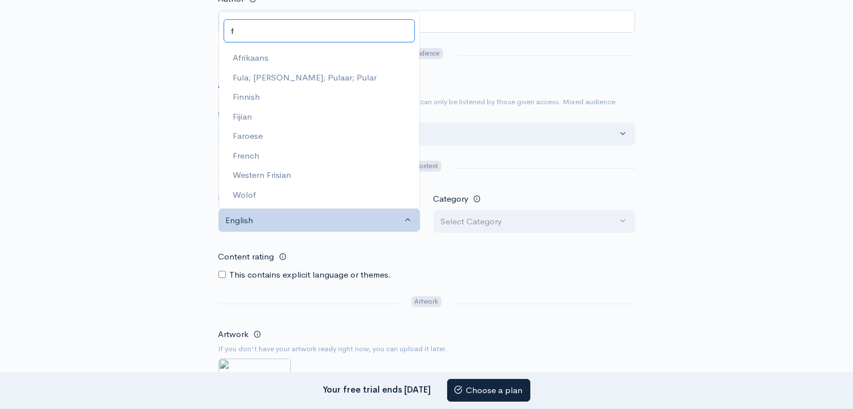
scroll to position [0, 0]
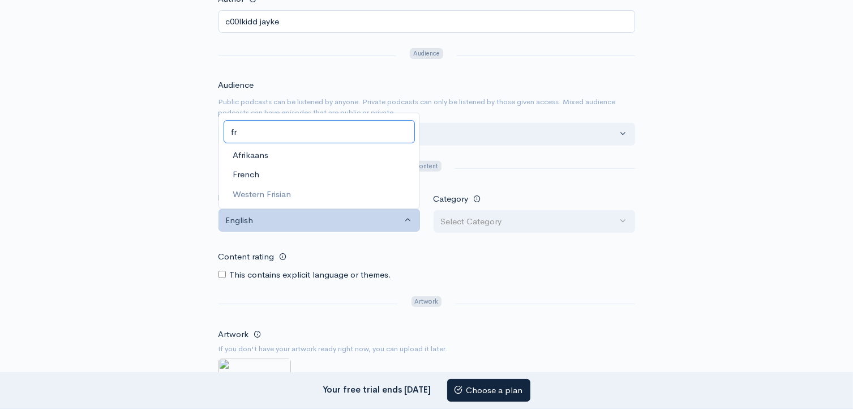
type input "fr"
click at [263, 169] on link "French" at bounding box center [319, 175] width 200 height 20
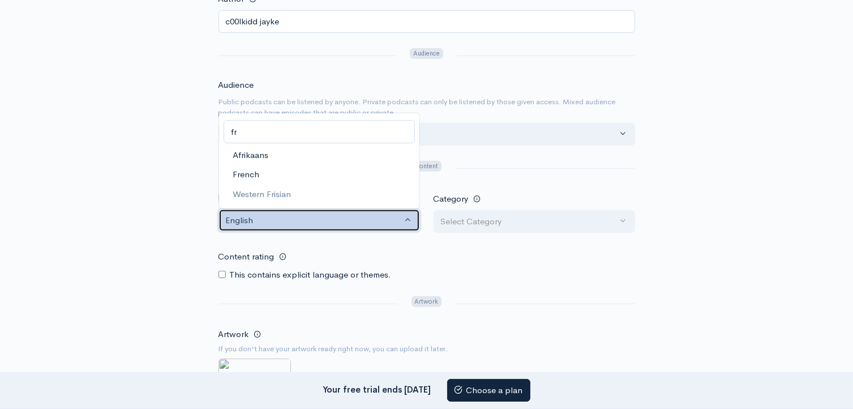
select select "fr"
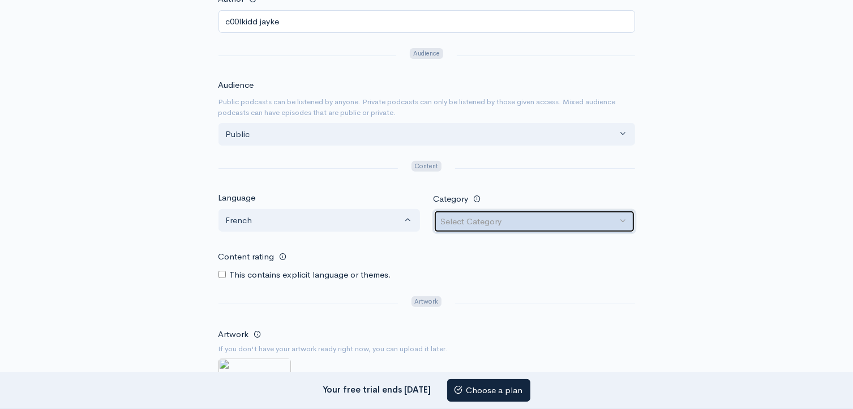
click at [510, 215] on div "Select Category" at bounding box center [529, 221] width 177 height 13
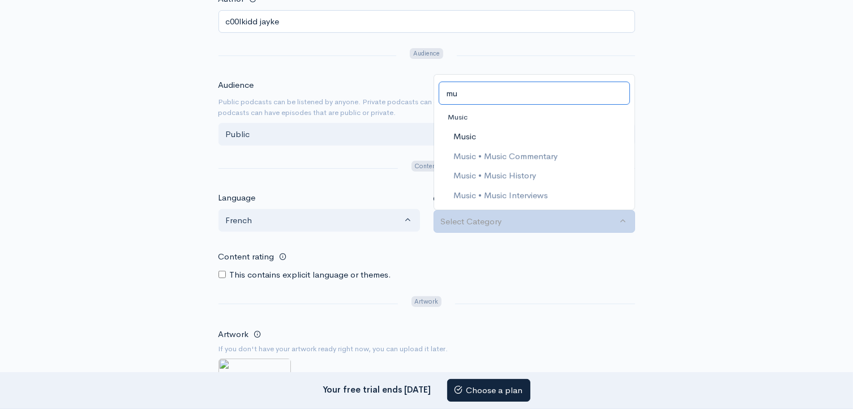
type input "mu"
click at [494, 131] on link "Music" at bounding box center [534, 137] width 200 height 20
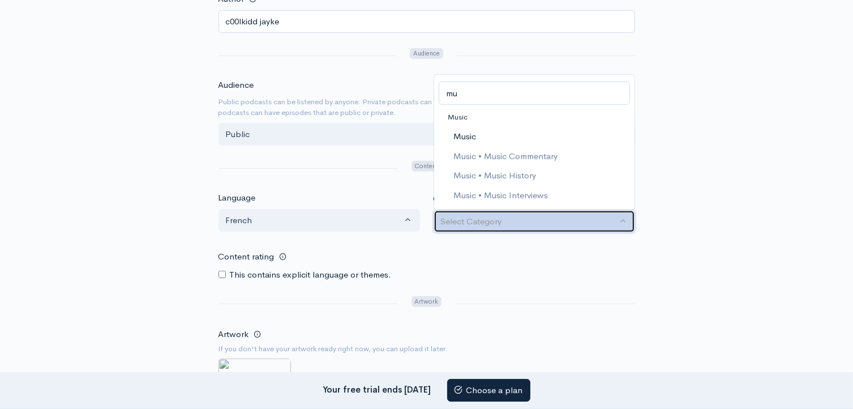
select select "Music"
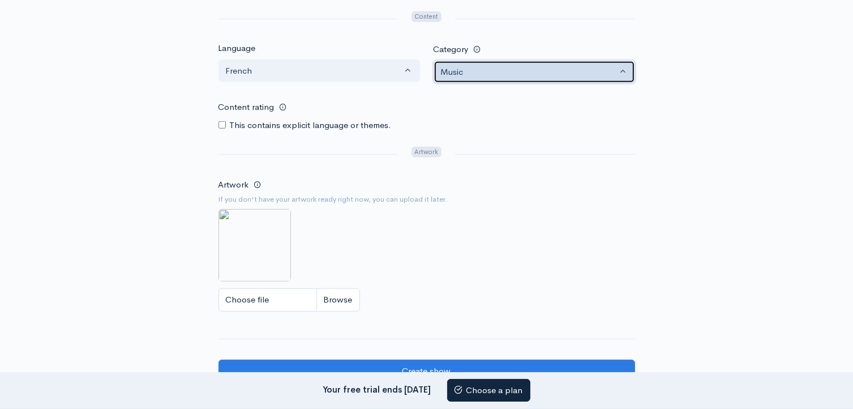
scroll to position [566, 0]
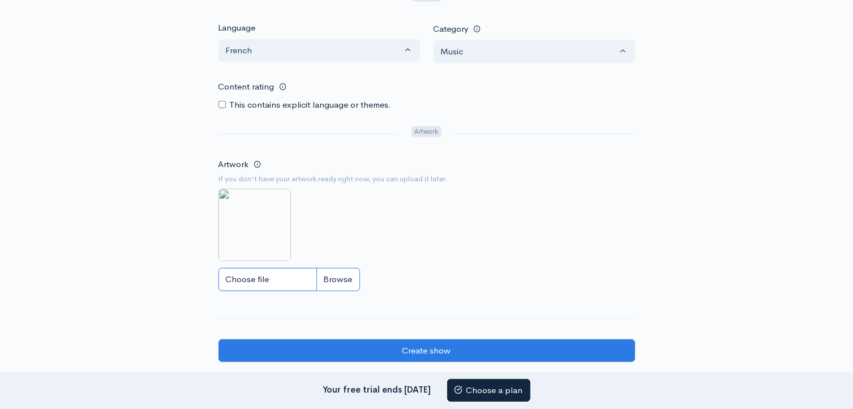
click at [269, 268] on input "Choose file" at bounding box center [290, 279] width 142 height 23
type input "C:\fakepath\Capture d’écran 2025-08-15 190019.png"
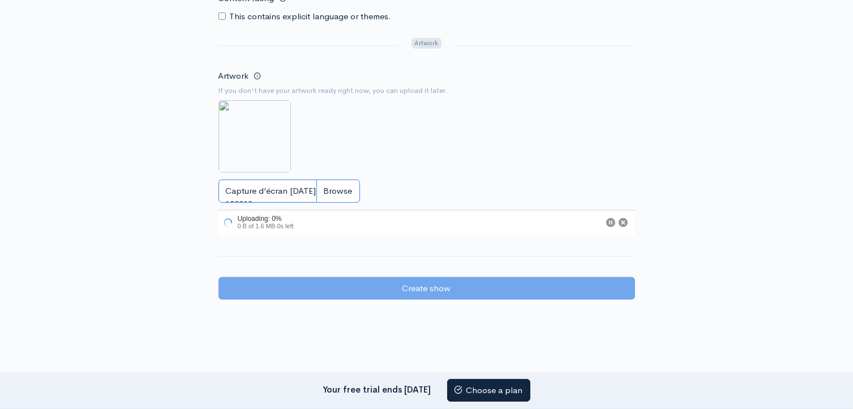
scroll to position [679, 0]
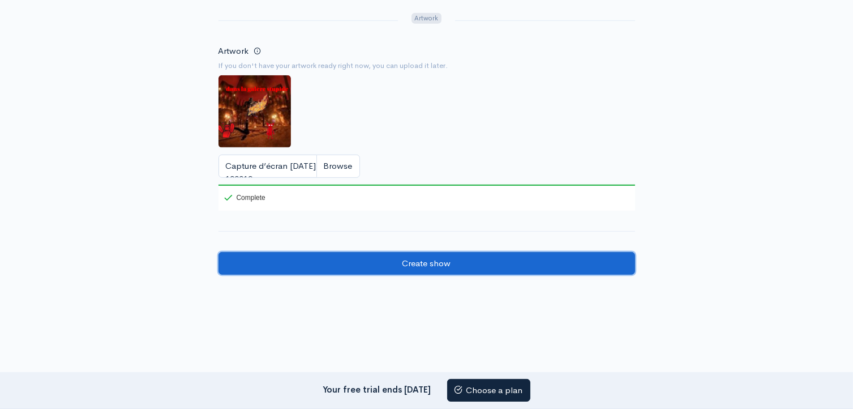
click at [341, 260] on input "Create show" at bounding box center [427, 263] width 417 height 23
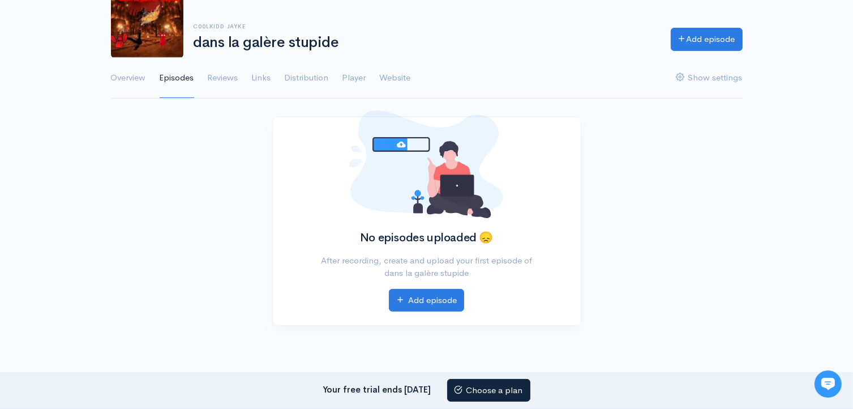
scroll to position [57, 0]
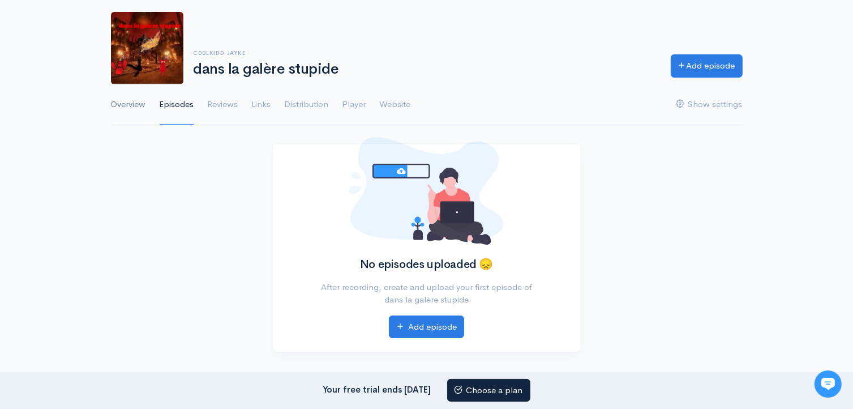
click at [127, 100] on link "Overview" at bounding box center [128, 104] width 35 height 41
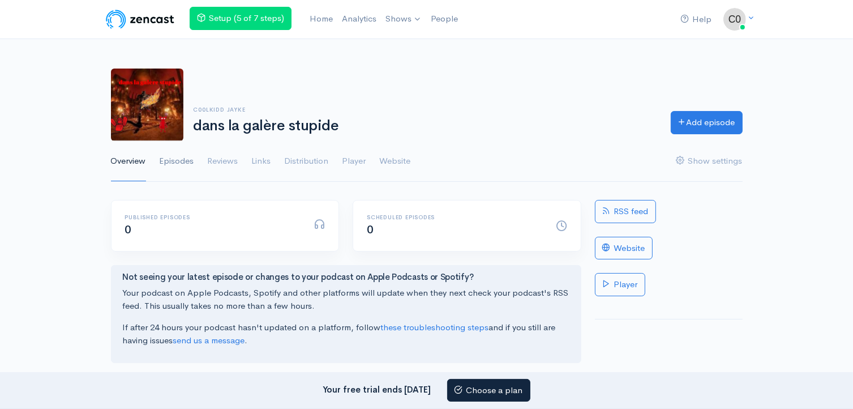
click at [170, 161] on link "Episodes" at bounding box center [177, 161] width 35 height 41
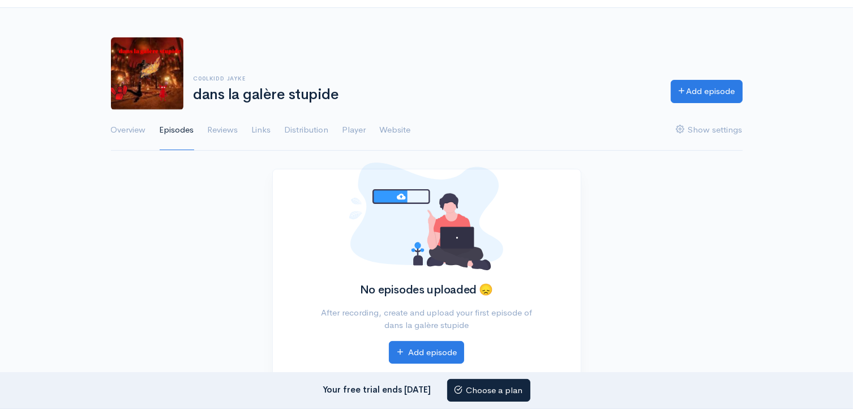
scroll to position [57, 0]
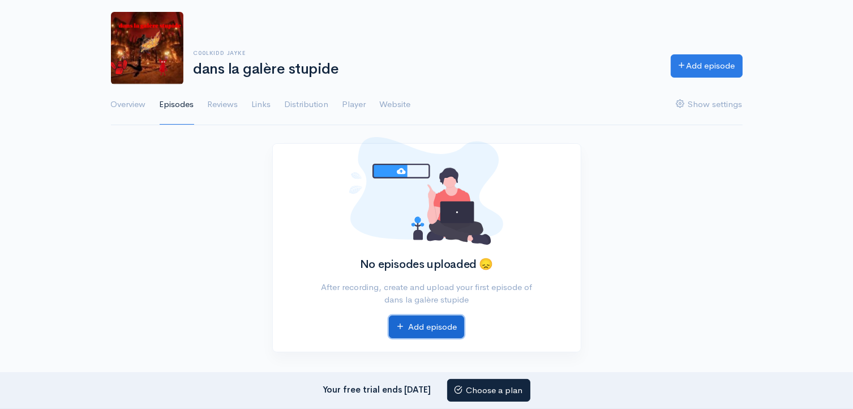
click at [394, 329] on link "Add episode" at bounding box center [426, 326] width 75 height 23
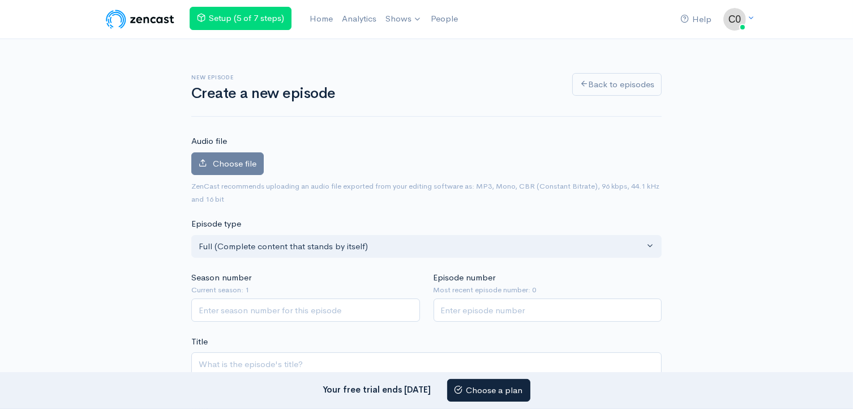
scroll to position [57, 0]
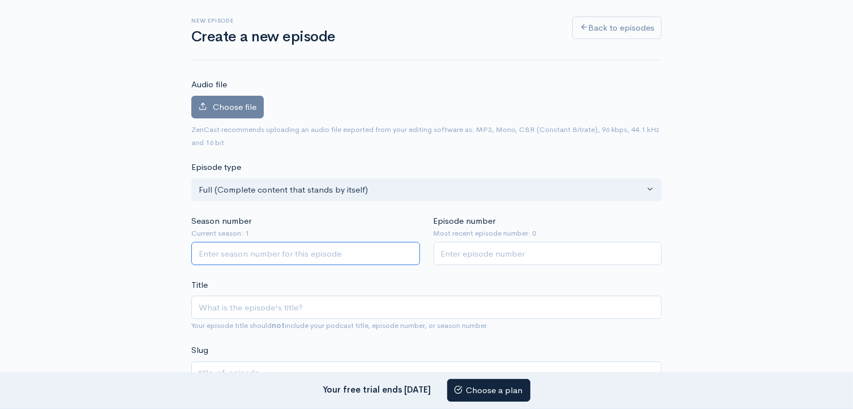
click at [256, 256] on input "Season number" at bounding box center [305, 253] width 229 height 23
type input "1"
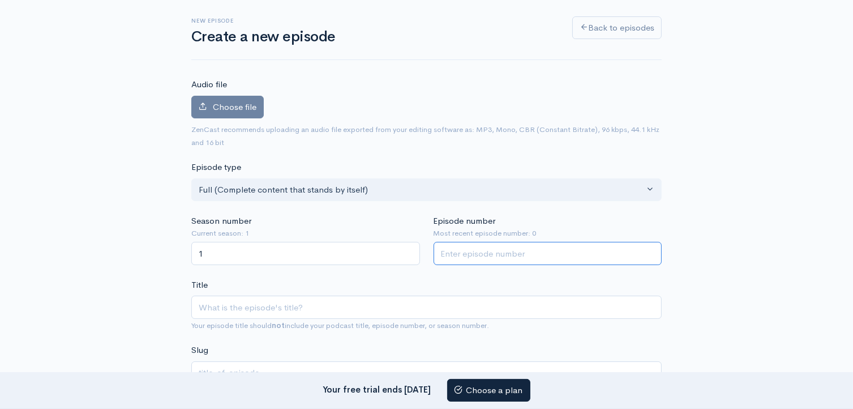
click at [452, 253] on input "Episode number" at bounding box center [548, 253] width 229 height 23
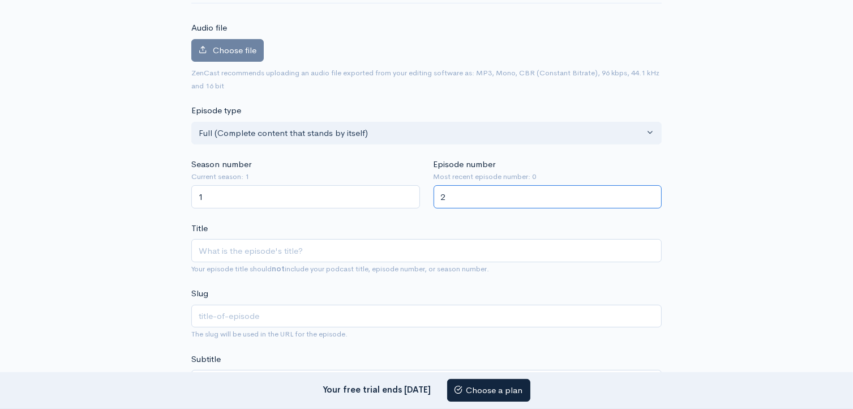
type input "2"
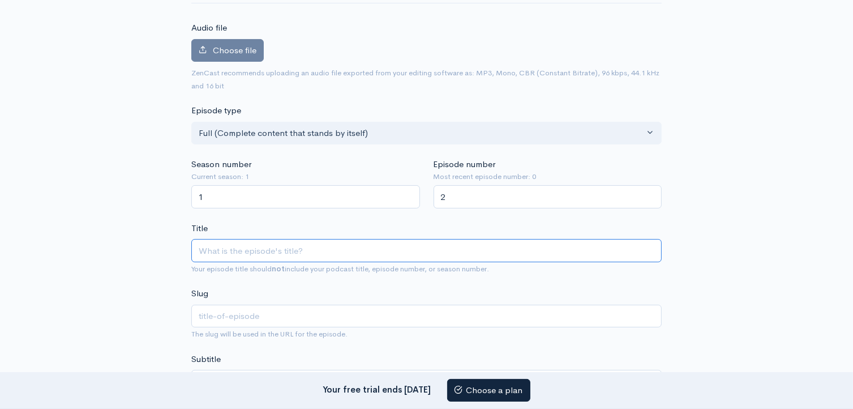
click at [279, 245] on input "Title" at bounding box center [426, 250] width 470 height 23
type input "d"
type input "da"
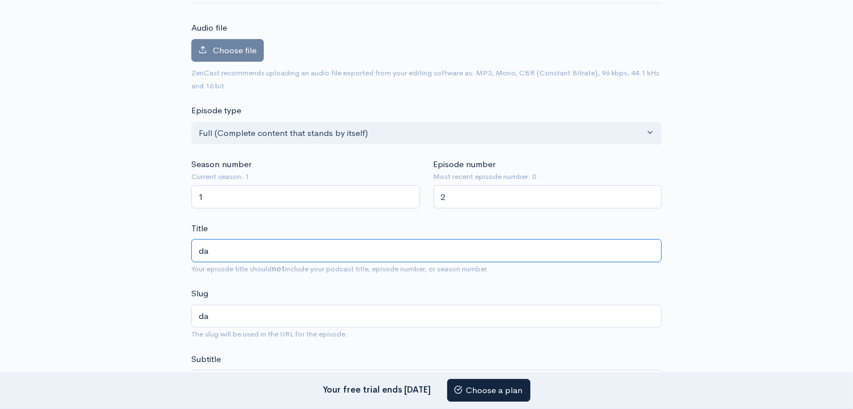
type input "dan"
type input "dans"
type input "dans l"
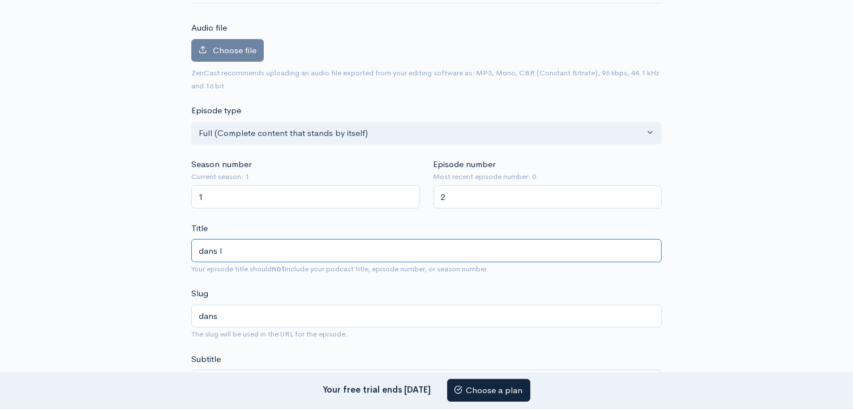
type input "dans-l"
type input "dans la"
type input "dans-la"
type input "dans la g"
type input "dans-la-g"
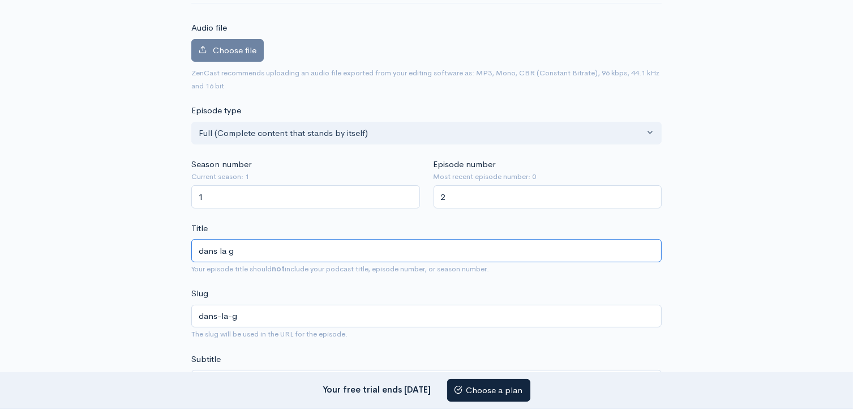
type input "dans la ga"
type input "dans-la-ga"
type input "dans la gal"
type input "dans-la-gal"
type input "dans la galè"
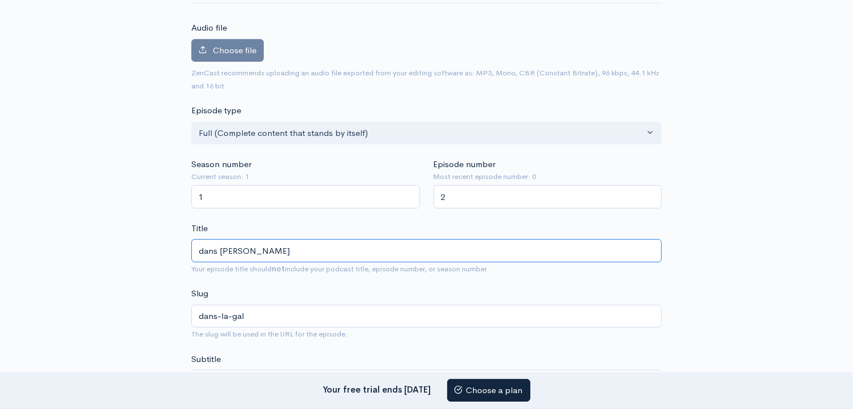
type input "dans-la-gale"
type input "dans la galèr"
type input "dans-la-galer"
type input "dans la galère"
type input "dans-la-galere"
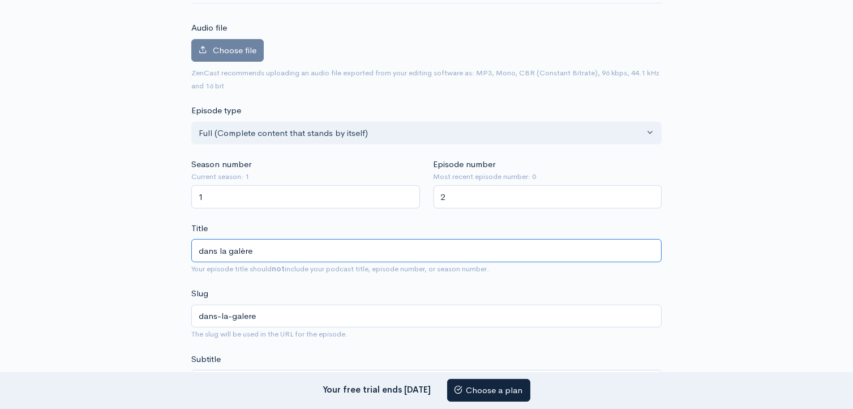
type input "dans la galère s"
type input "dans-la-galere-s"
type input "dans la galère st"
type input "dans-la-galere-st"
type input "dans la galère stu"
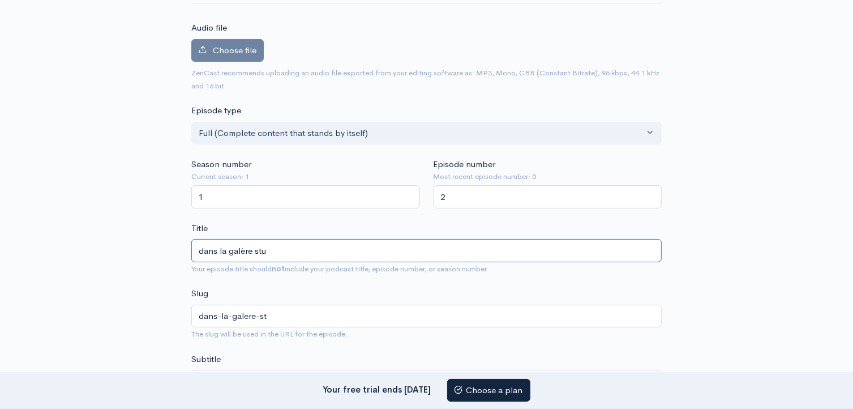
type input "dans-la-galere-stu"
type input "dans la galère stup"
type input "dans-la-galere-stup"
type input "dans la galère stupi"
type input "dans-la-galere-stupi"
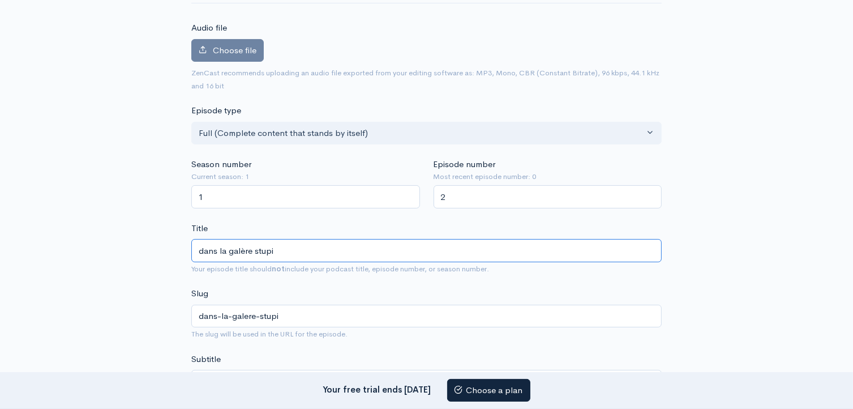
type input "dans la galère stupid"
type input "dans-la-galere-stupid"
type input "dans la galère stupide"
type input "dans-la-galere-stupide"
type input "dans la galère stupide"
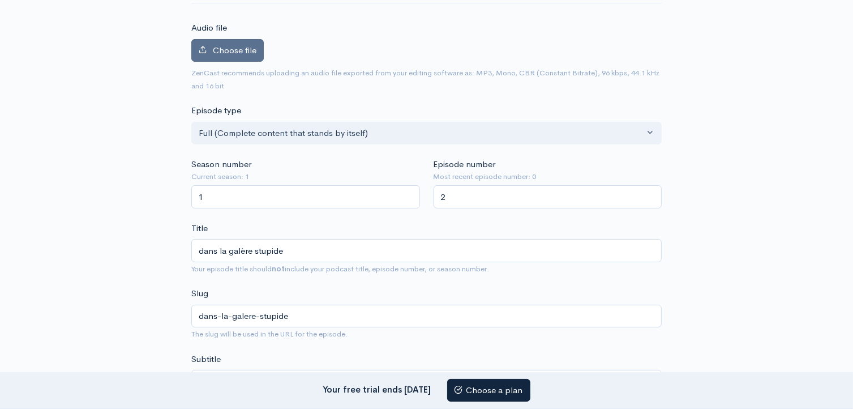
click at [234, 42] on label "Choose file" at bounding box center [227, 50] width 72 height 23
click at [0, 0] on input "Choose file" at bounding box center [0, 0] width 0 height 0
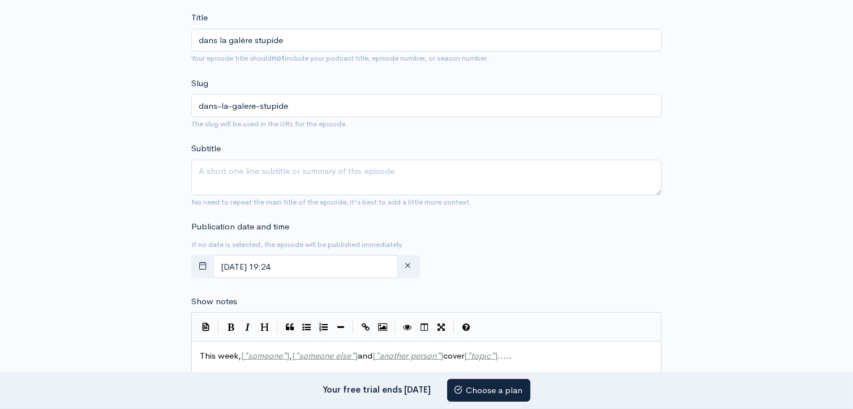
scroll to position [396, 0]
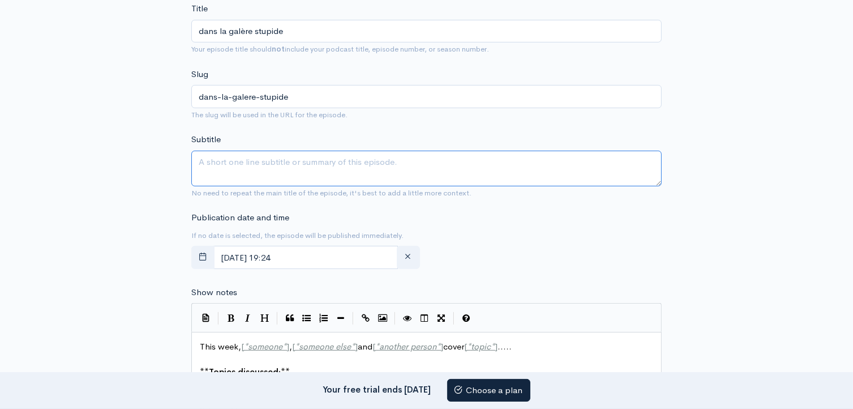
click at [276, 166] on textarea "Subtitle" at bounding box center [426, 169] width 470 height 36
type textarea "é"
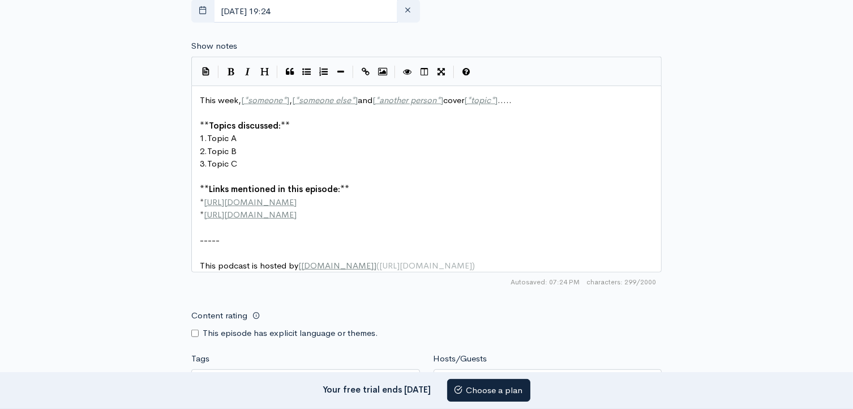
scroll to position [623, 0]
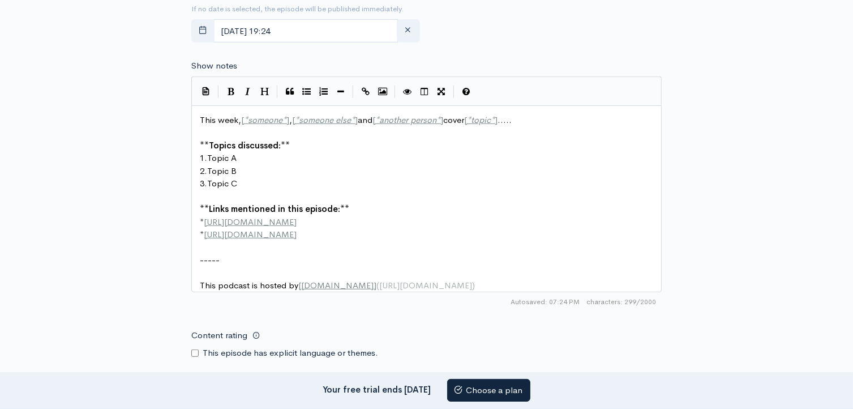
type textarea "beatboooox"
click at [453, 279] on pre "This podcast is hosted by [ ZenCast.fm ] ( https://wwww.zencast.fm )" at bounding box center [431, 285] width 466 height 13
type textarea "c00lkid jayke"
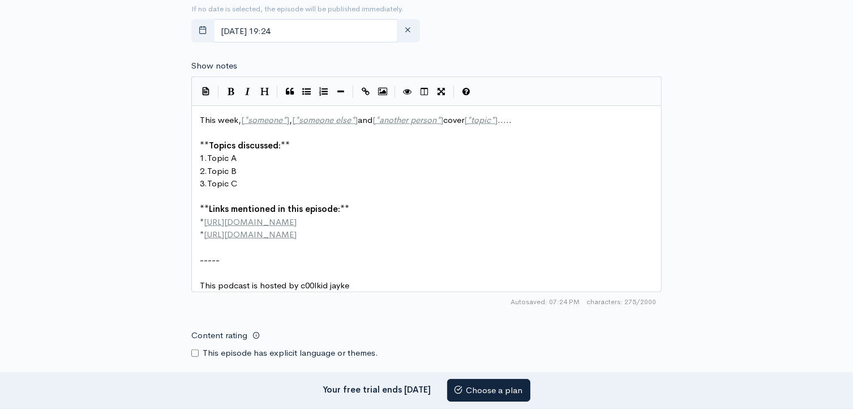
click at [317, 230] on pre "* http://second-example.com" at bounding box center [431, 234] width 466 height 13
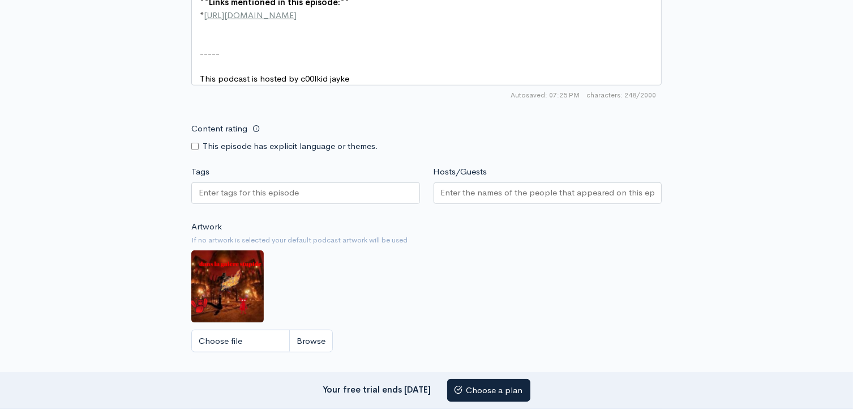
scroll to position [849, 0]
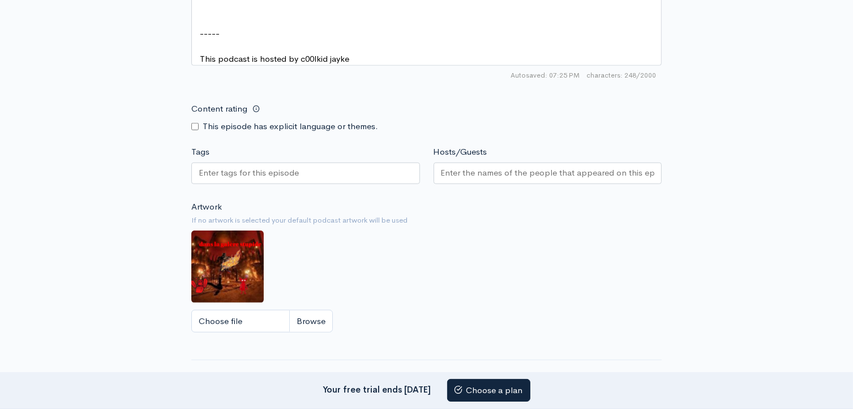
click at [290, 179] on input "Tags" at bounding box center [250, 172] width 102 height 13
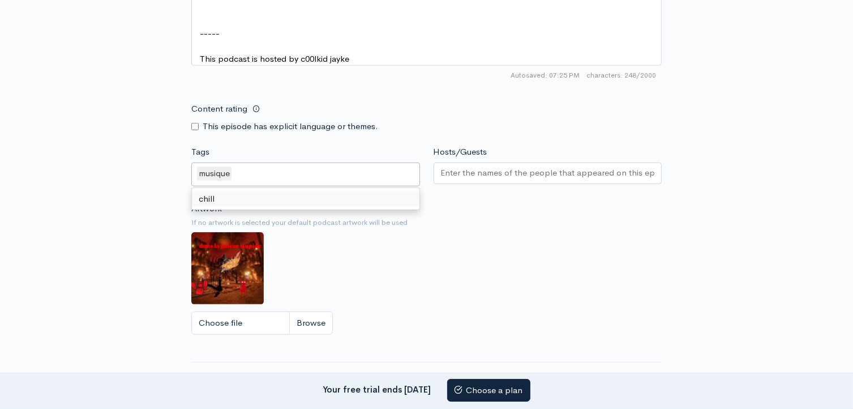
click at [335, 267] on div "Artwork If no artwork is selected your default podcast artwork will be used Cho…" at bounding box center [426, 271] width 470 height 139
click at [487, 179] on input "Hosts/Guests" at bounding box center [548, 172] width 214 height 13
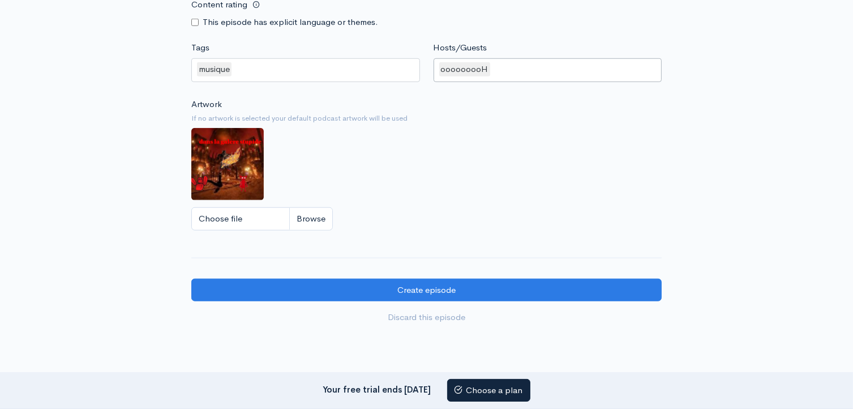
scroll to position [962, 0]
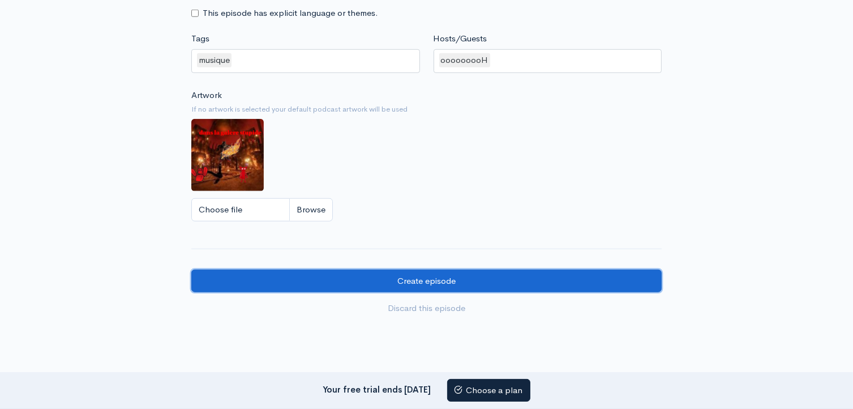
click at [348, 290] on input "Create episode" at bounding box center [426, 280] width 470 height 23
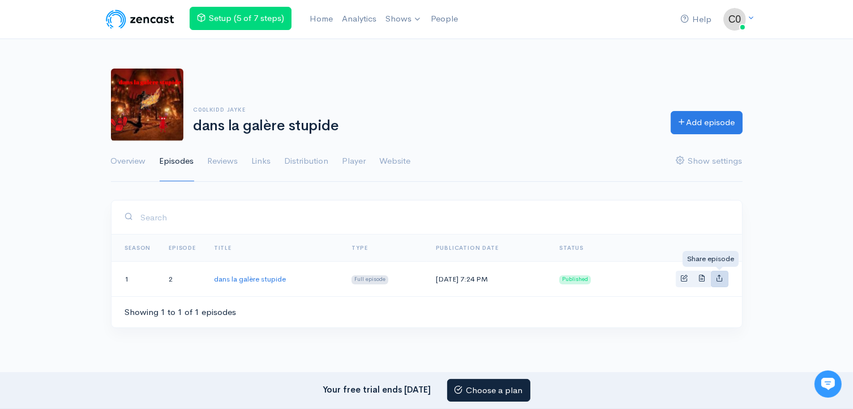
click at [718, 279] on icon "Basic example" at bounding box center [719, 277] width 7 height 7
type input "[URL][DOMAIN_NAME]"
type input "<iframe src='[URL][DOMAIN_NAME]' width='100%' height='190' frameborder='0' scro…"
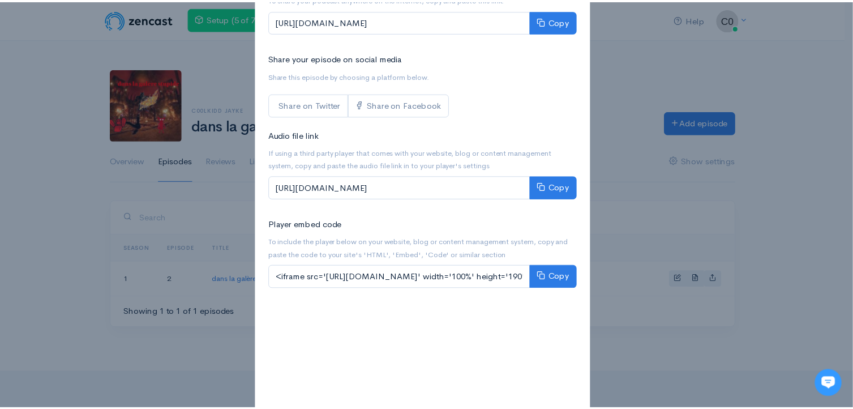
scroll to position [113, 0]
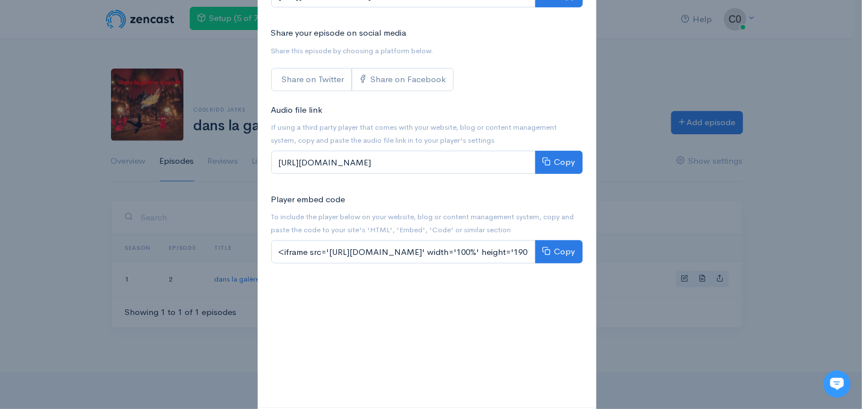
click at [620, 209] on div "Share dans la galère stupide × Website link To share your podcast anywhere on t…" at bounding box center [431, 204] width 862 height 409
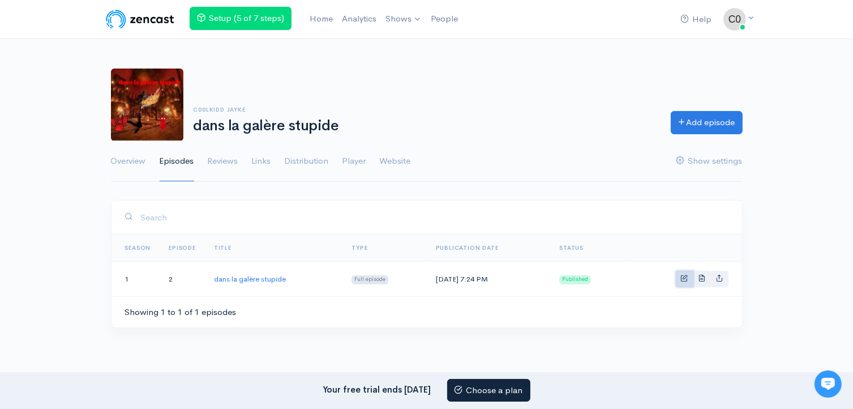
click at [679, 273] on link "Basic example" at bounding box center [685, 279] width 18 height 16
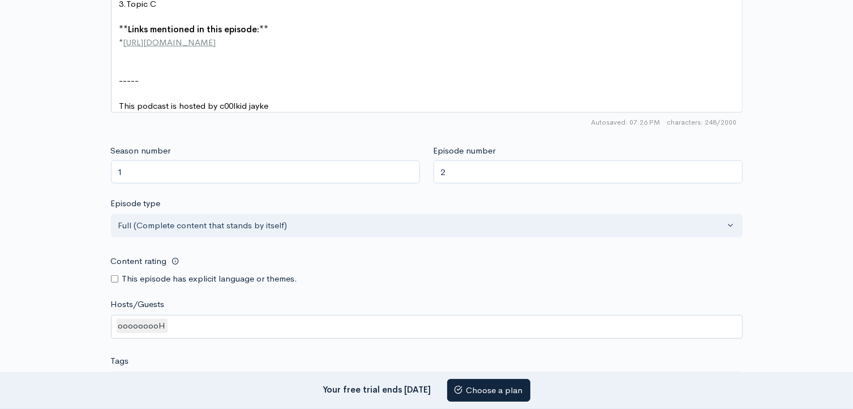
scroll to position [793, 0]
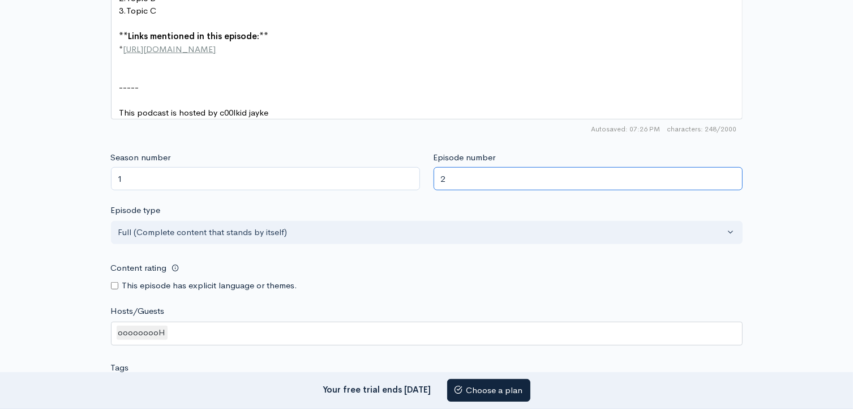
click at [460, 178] on input "2" at bounding box center [588, 178] width 309 height 23
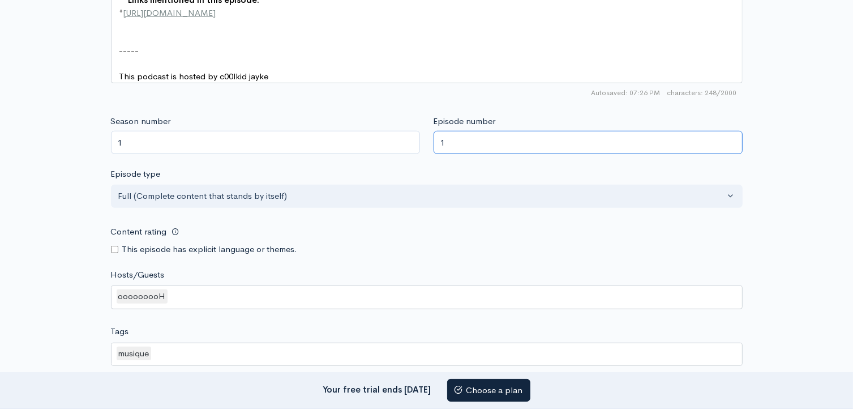
scroll to position [962, 0]
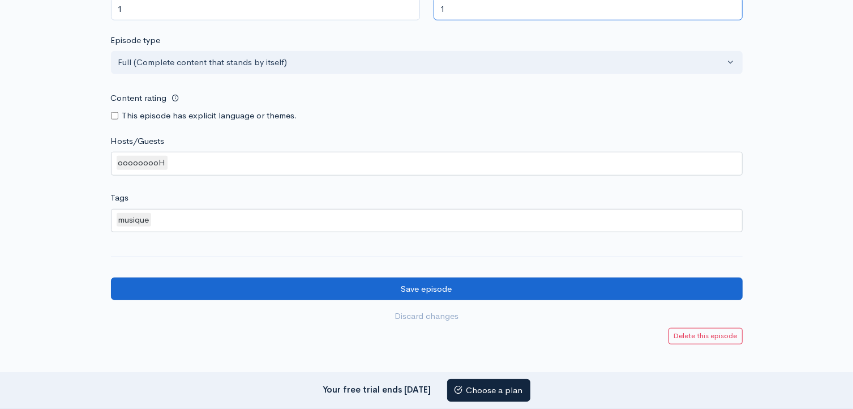
type input "1"
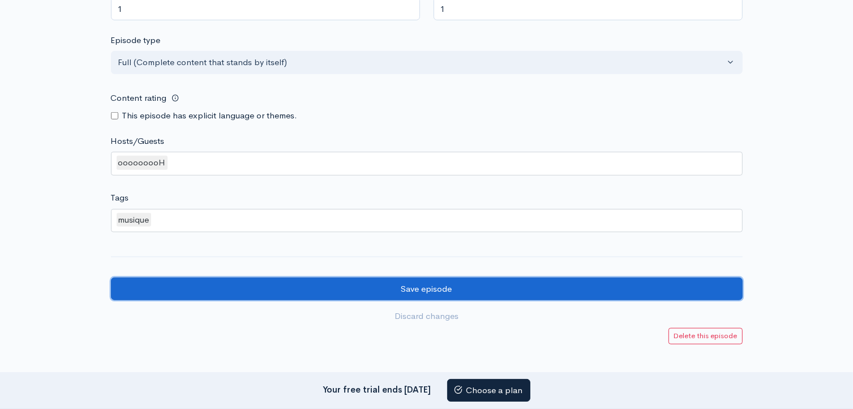
drag, startPoint x: 374, startPoint y: 293, endPoint x: 426, endPoint y: 255, distance: 64.8
click at [375, 292] on input "Save episode" at bounding box center [427, 288] width 632 height 23
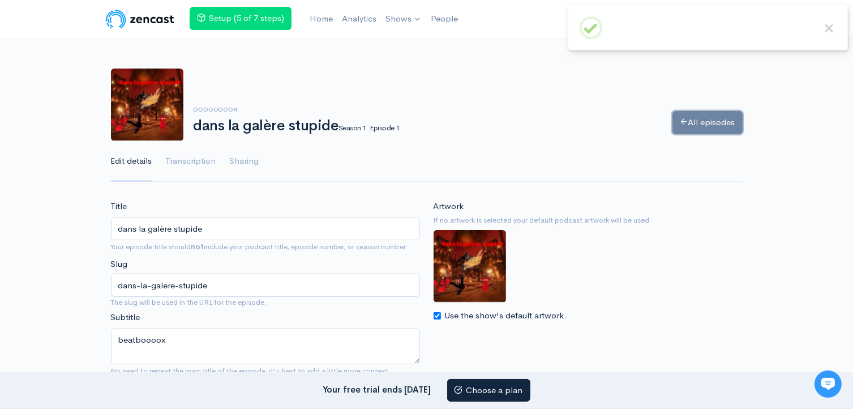
click at [704, 114] on link "All episodes" at bounding box center [708, 122] width 70 height 23
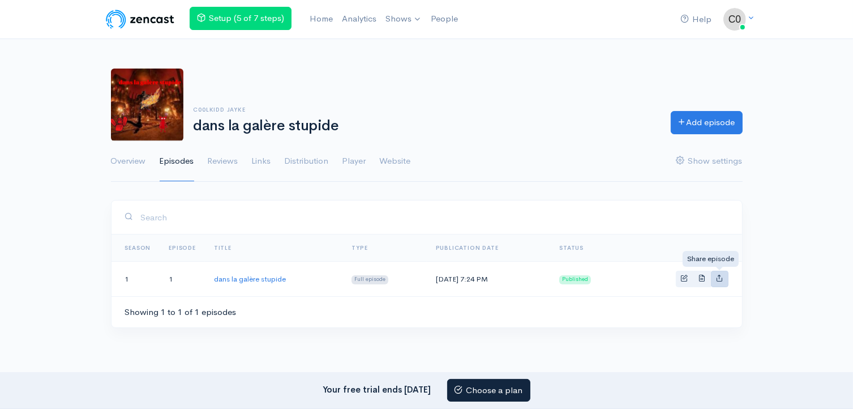
click at [722, 278] on icon "Basic example" at bounding box center [719, 277] width 7 height 7
type input "[URL][DOMAIN_NAME]"
type input "<iframe src='[URL][DOMAIN_NAME]' width='100%' height='190' frameborder='0' scro…"
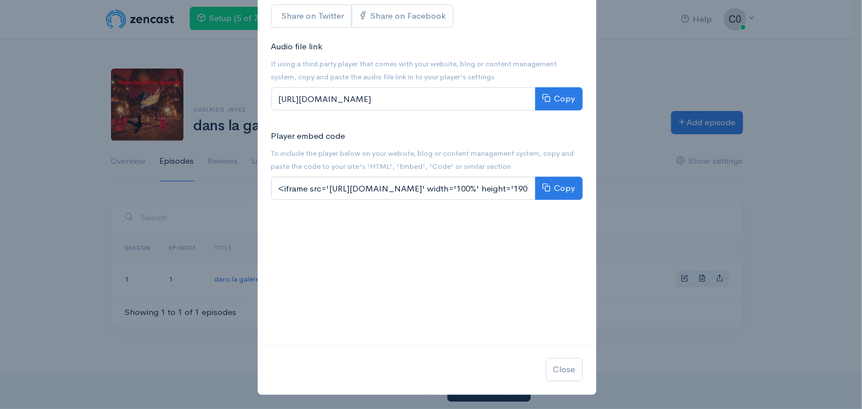
scroll to position [177, 0]
